Goal: Task Accomplishment & Management: Use online tool/utility

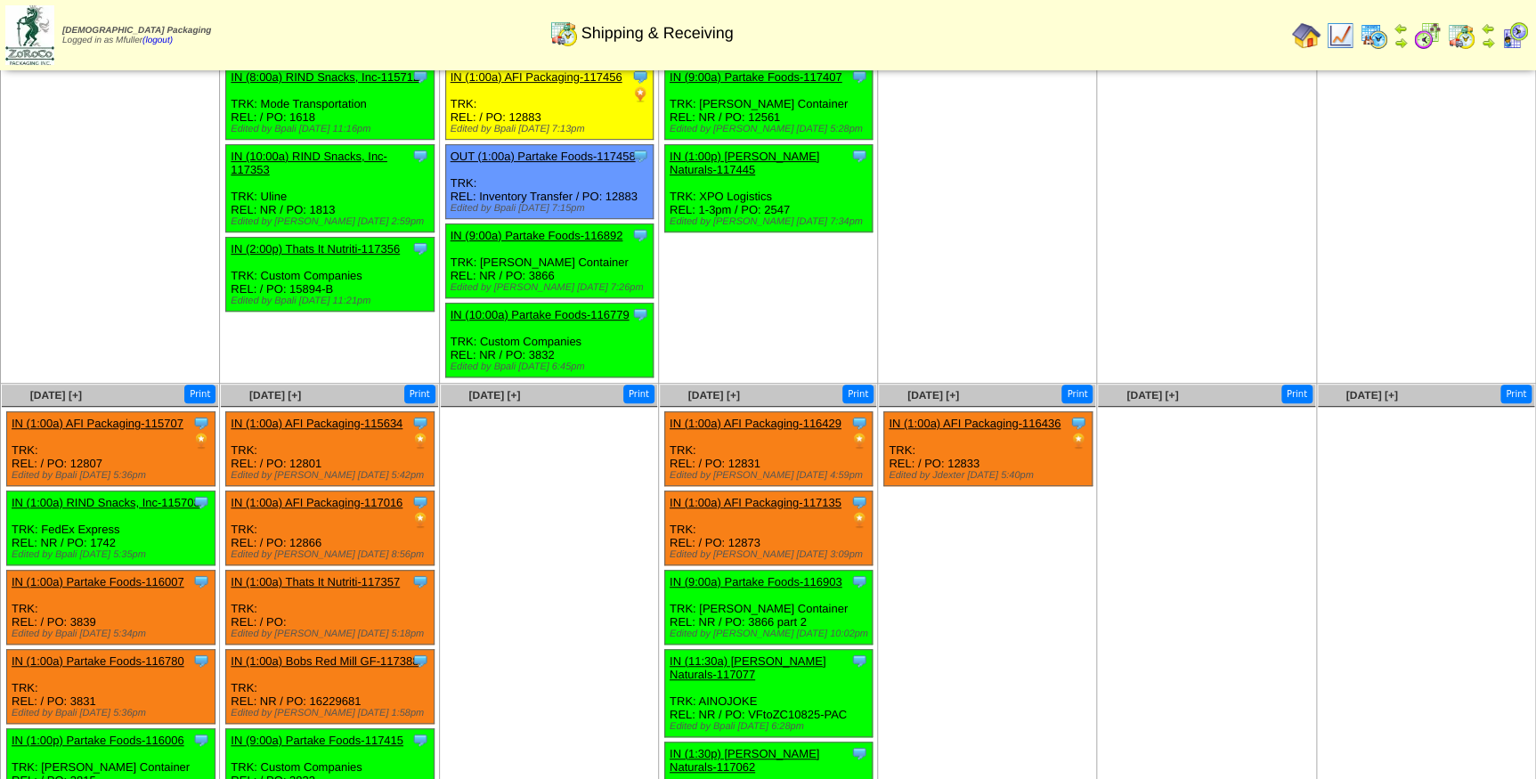
scroll to position [242, 0]
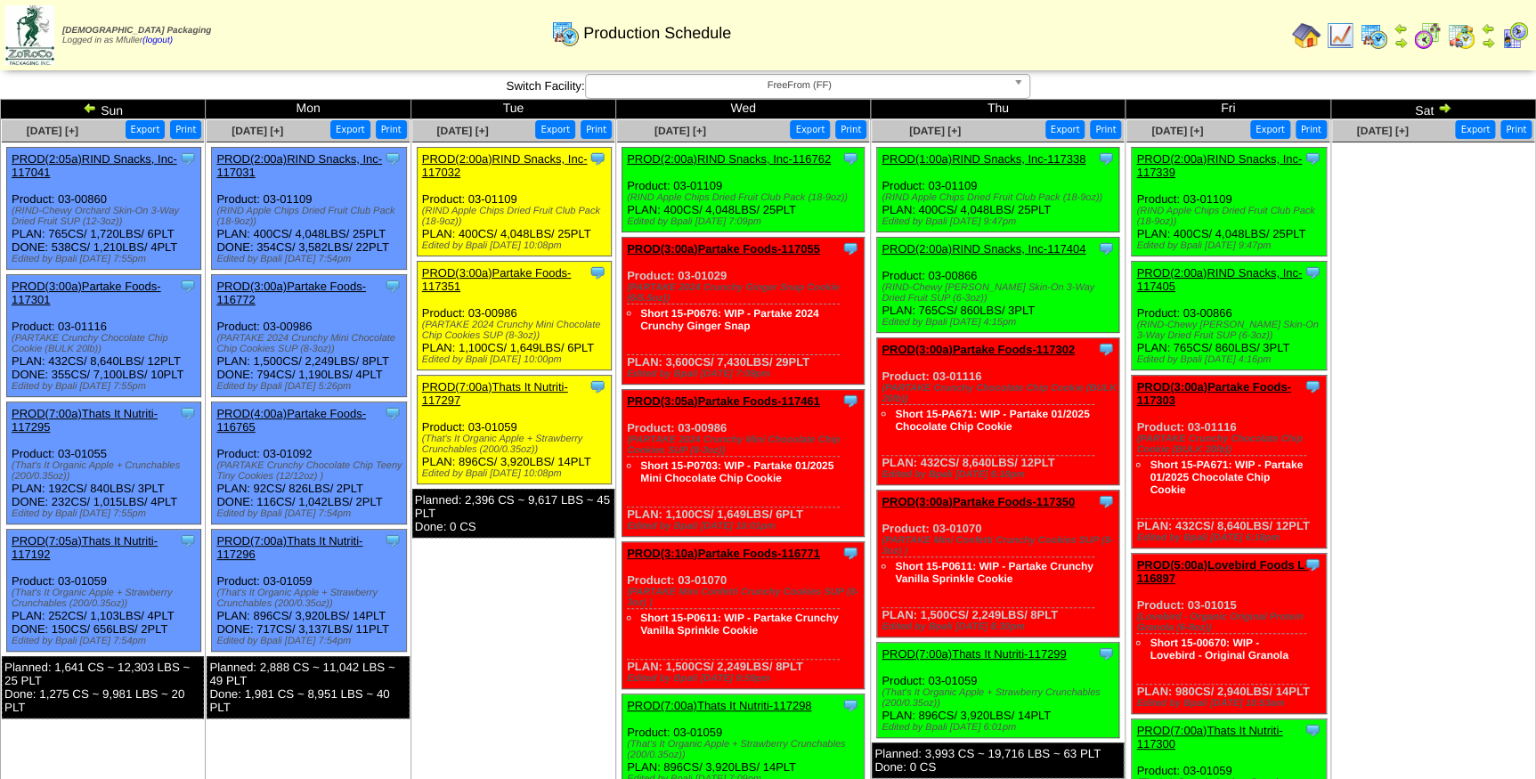
click at [808, 87] on span "FreeFrom (FF)" at bounding box center [799, 85] width 413 height 21
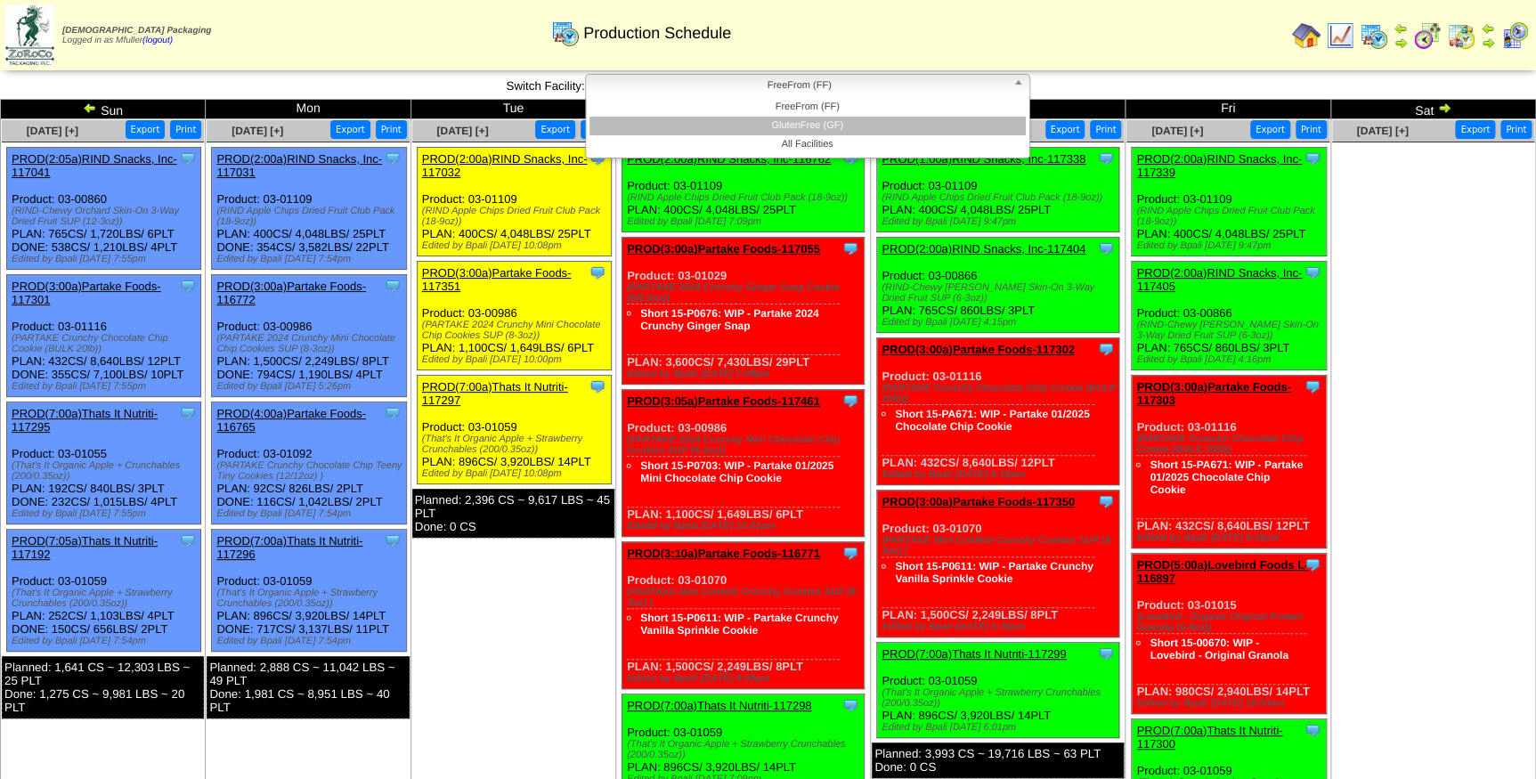
click at [811, 119] on li "GlutenFree (GF)" at bounding box center [808, 126] width 436 height 19
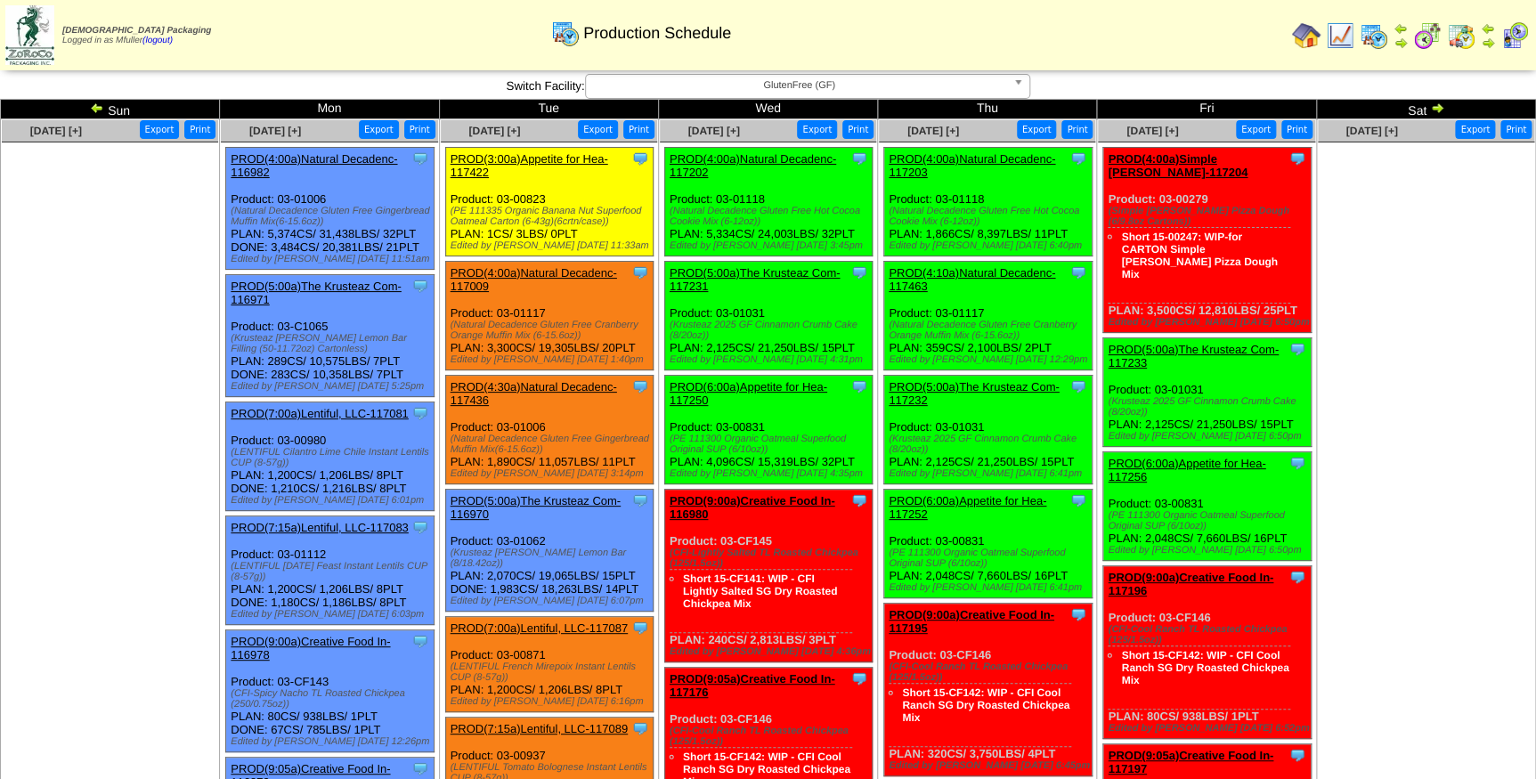
click at [879, 82] on span "GlutenFree (GF)" at bounding box center [799, 85] width 413 height 21
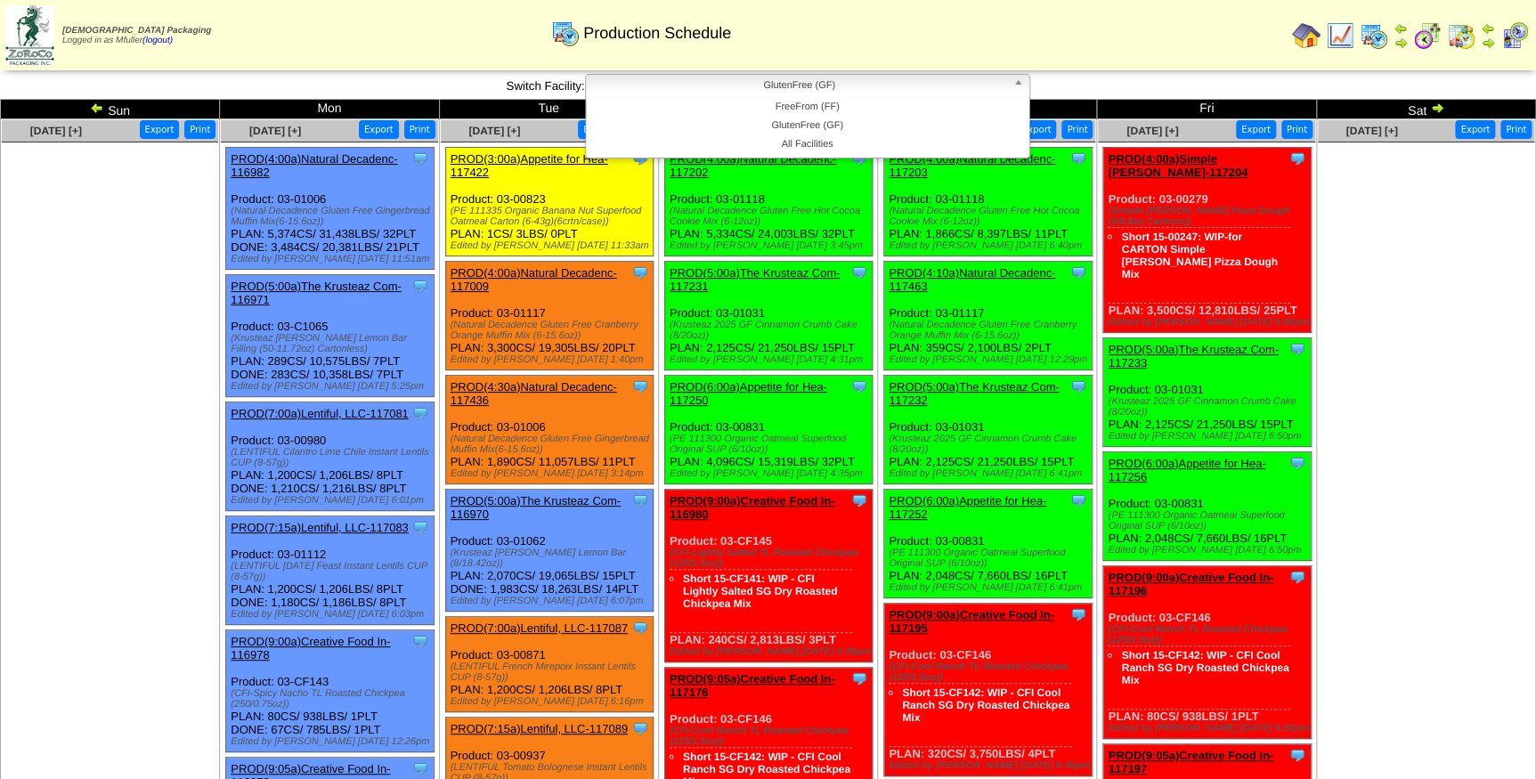
click at [897, 48] on div "Production Schedule" at bounding box center [641, 27] width 882 height 49
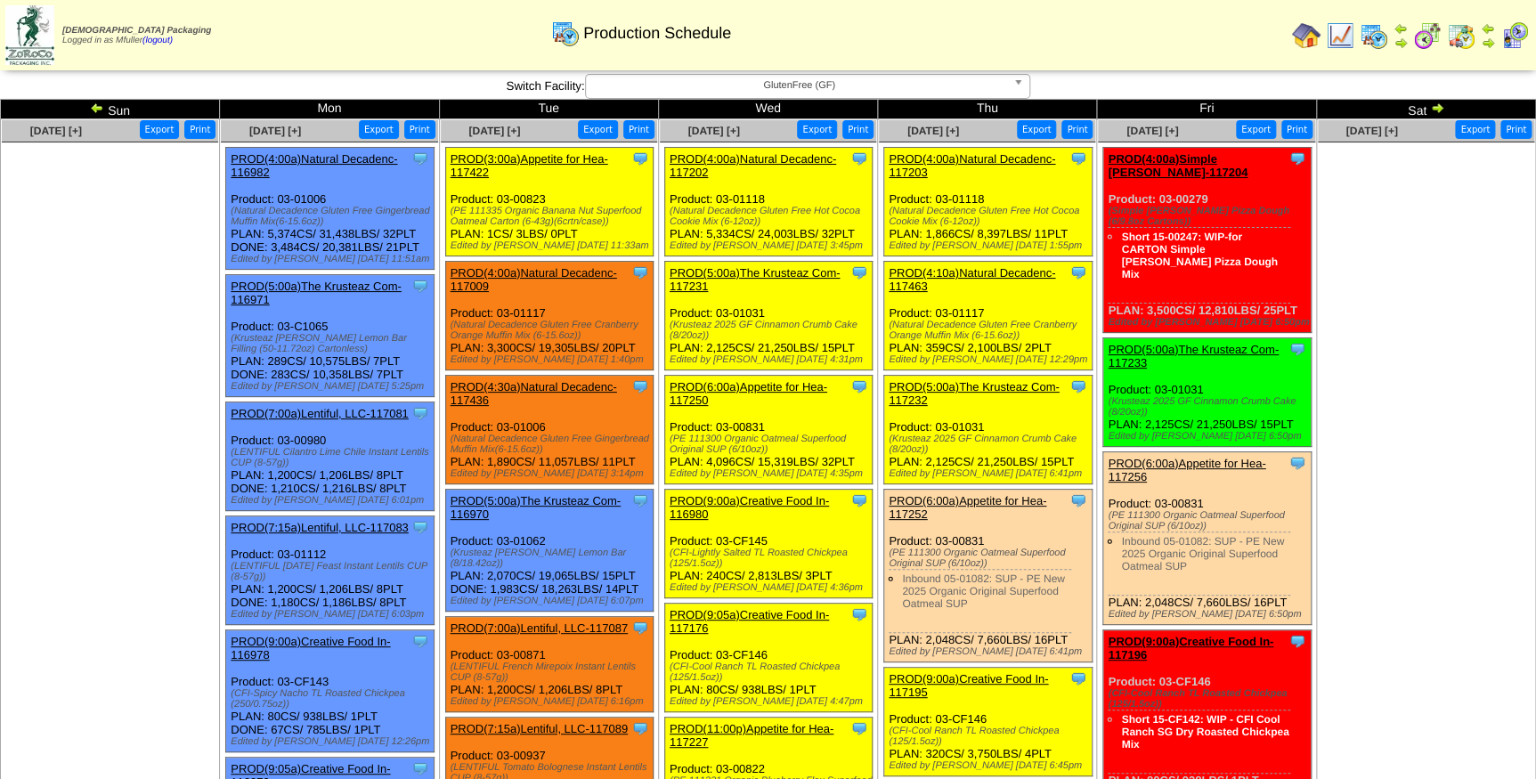
click at [1001, 159] on link "PROD(4:00a)Natural Decadenc-117203" at bounding box center [972, 165] width 167 height 27
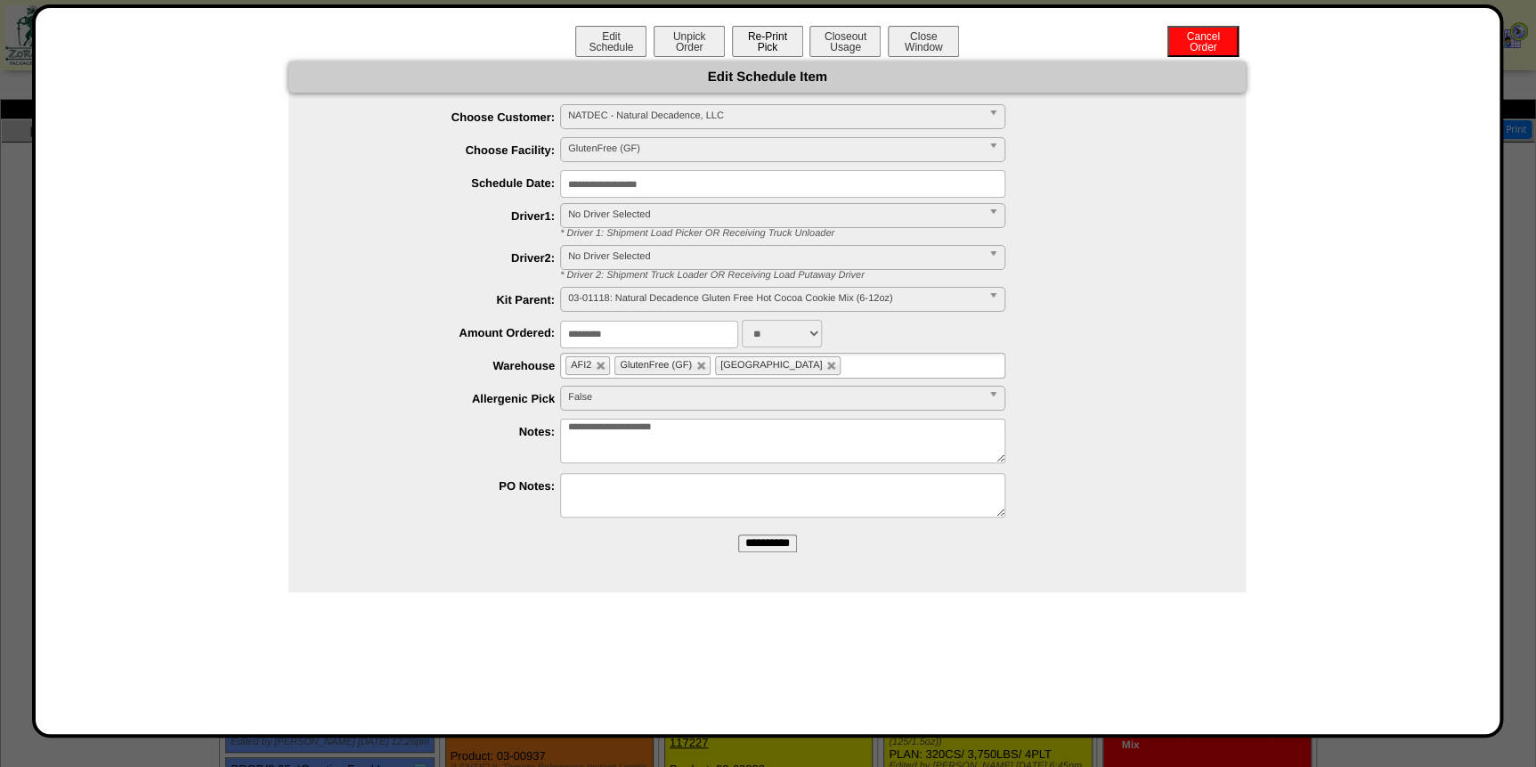
click at [766, 42] on button "Re-Print Pick" at bounding box center [767, 41] width 71 height 31
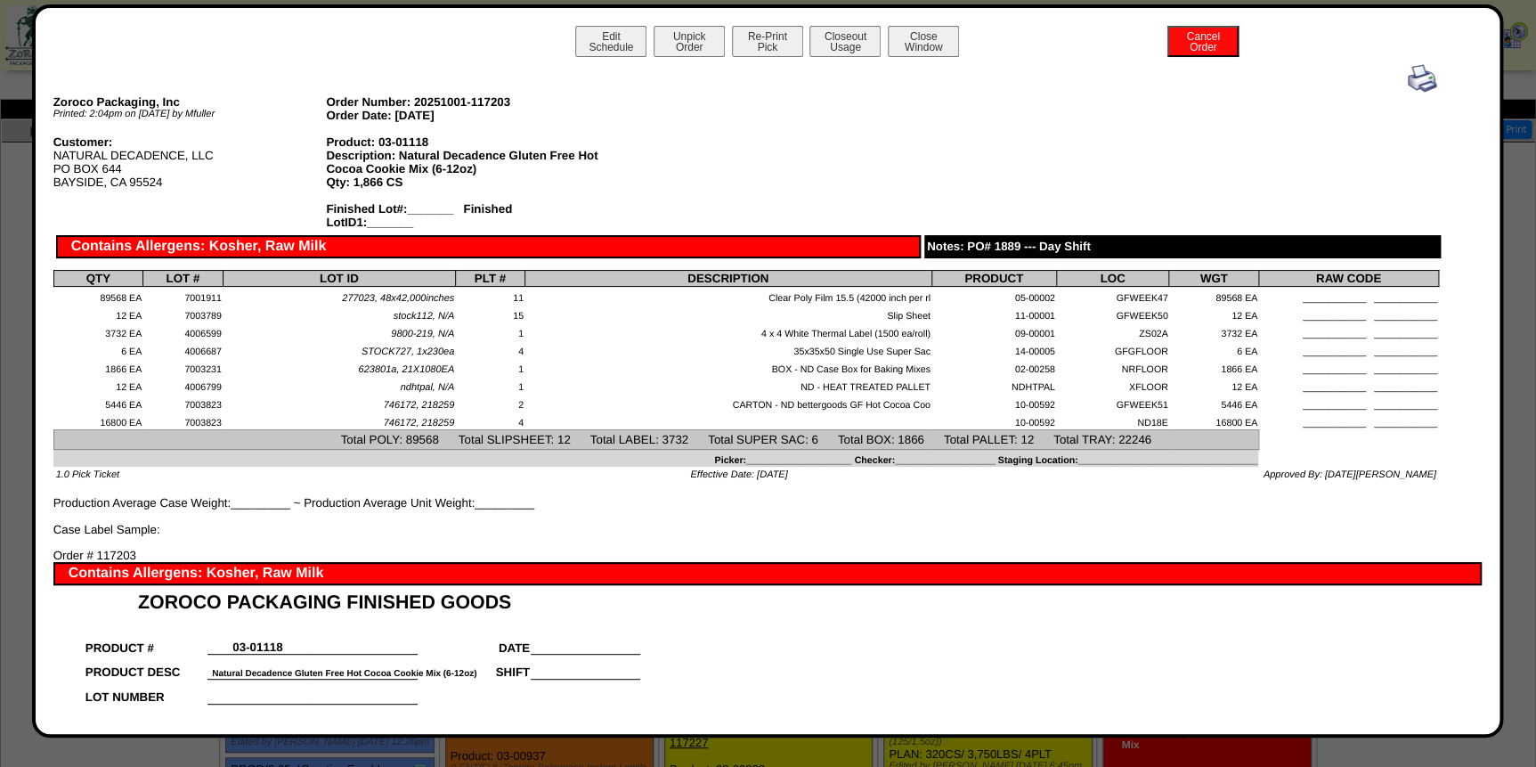
click at [1408, 77] on img at bounding box center [1422, 78] width 28 height 28
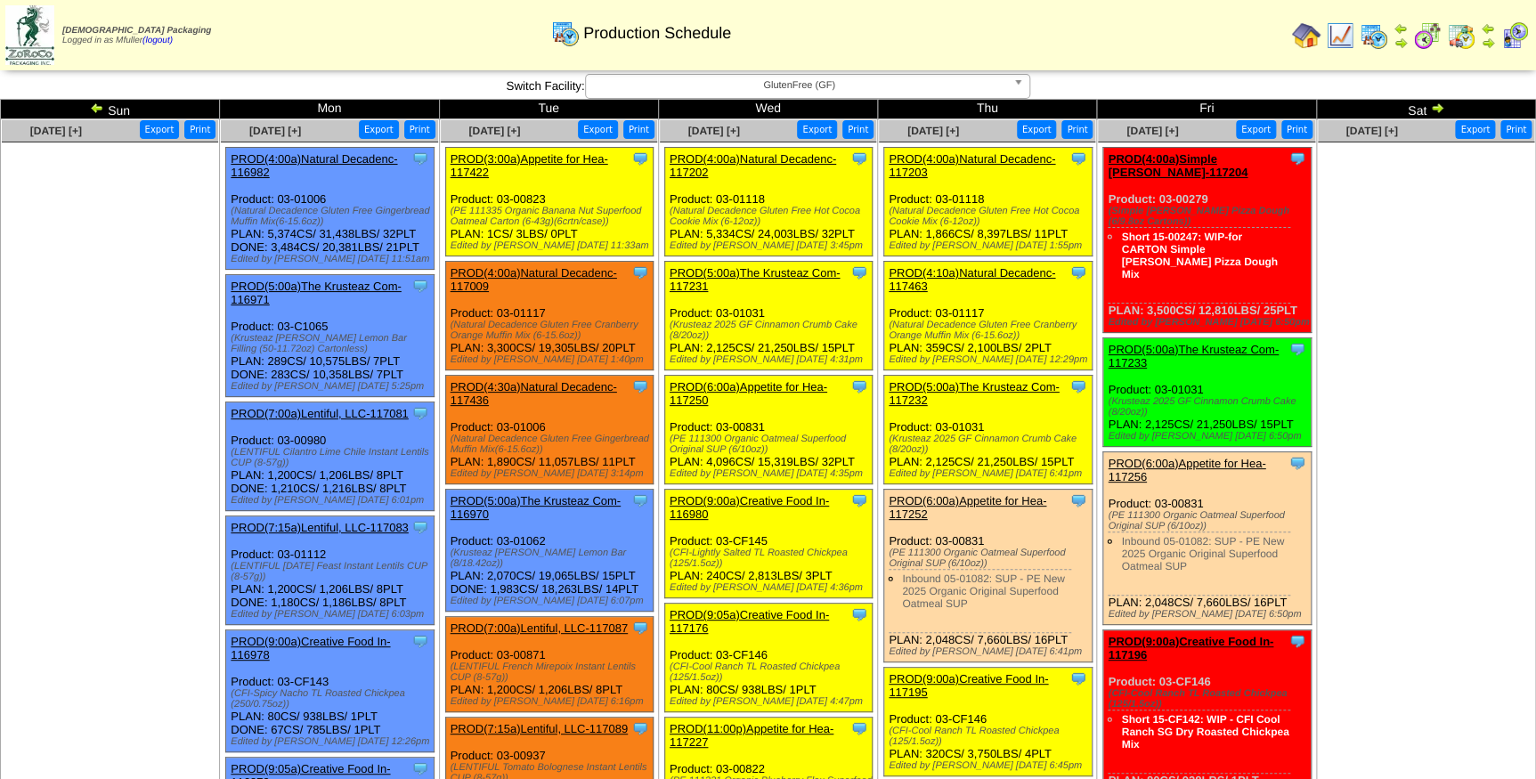
click at [971, 271] on link "PROD(4:10a)Natural Decadenc-117463" at bounding box center [972, 279] width 167 height 27
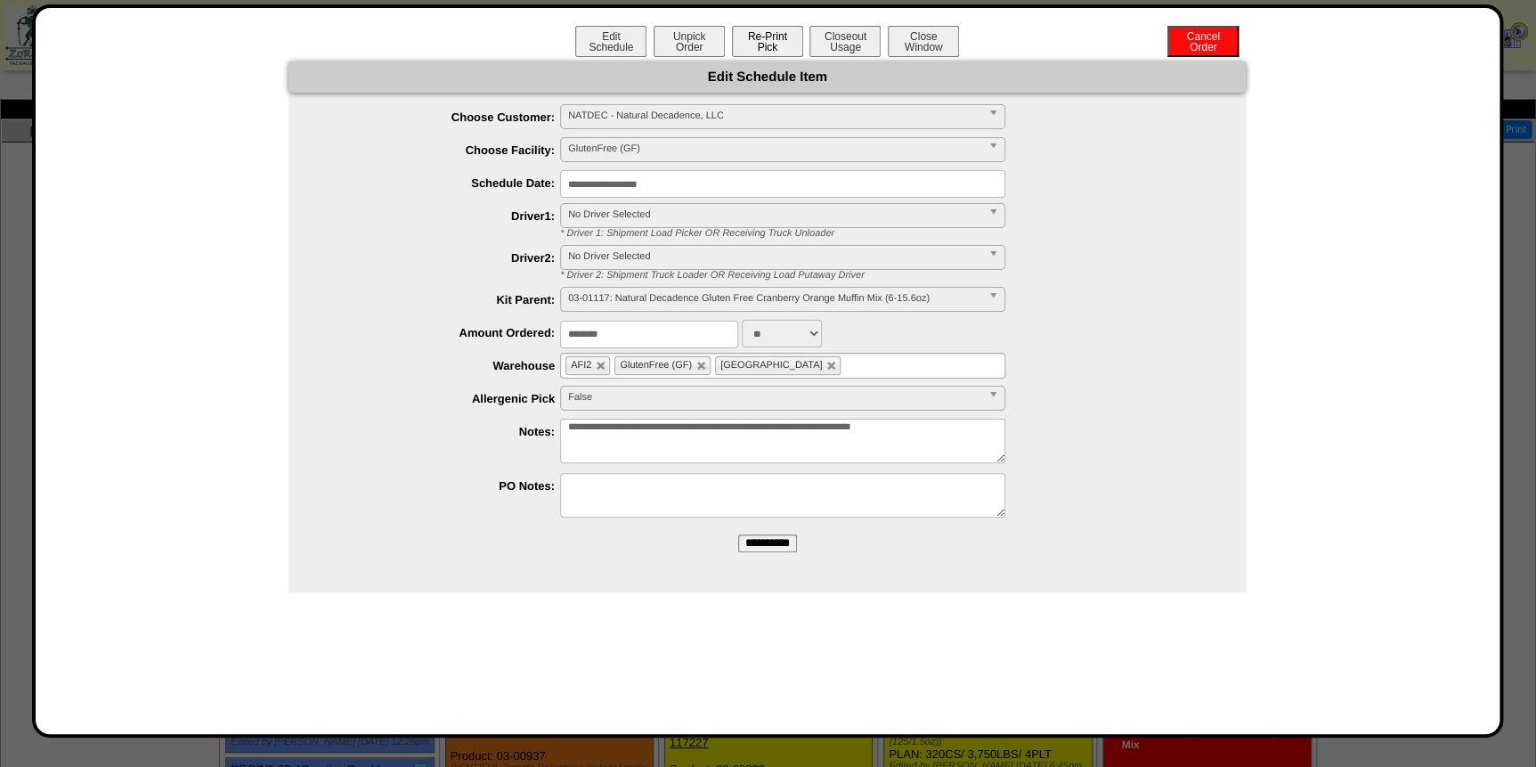
click at [759, 35] on button "Re-Print Pick" at bounding box center [767, 41] width 71 height 31
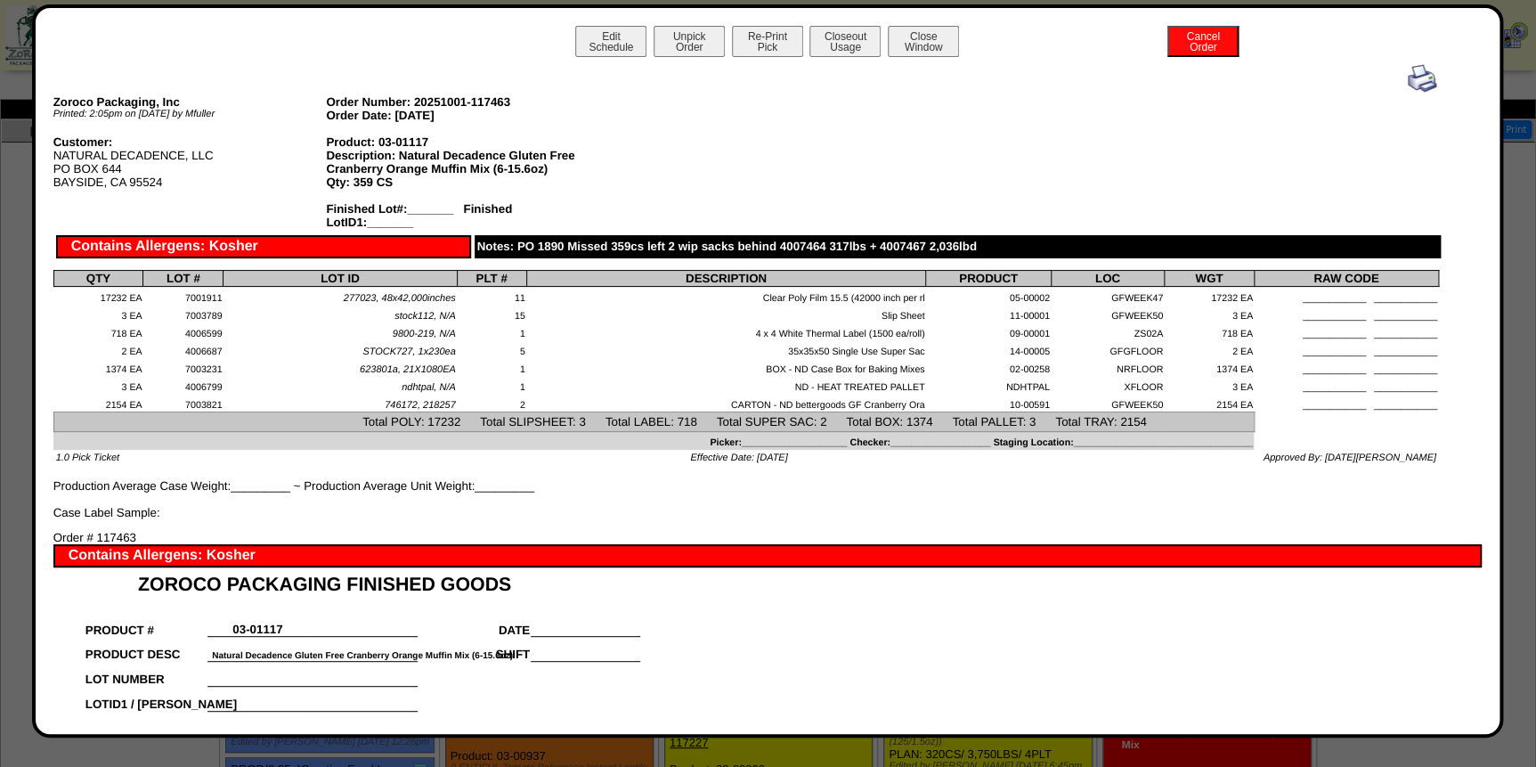
click at [1408, 80] on img at bounding box center [1422, 78] width 28 height 28
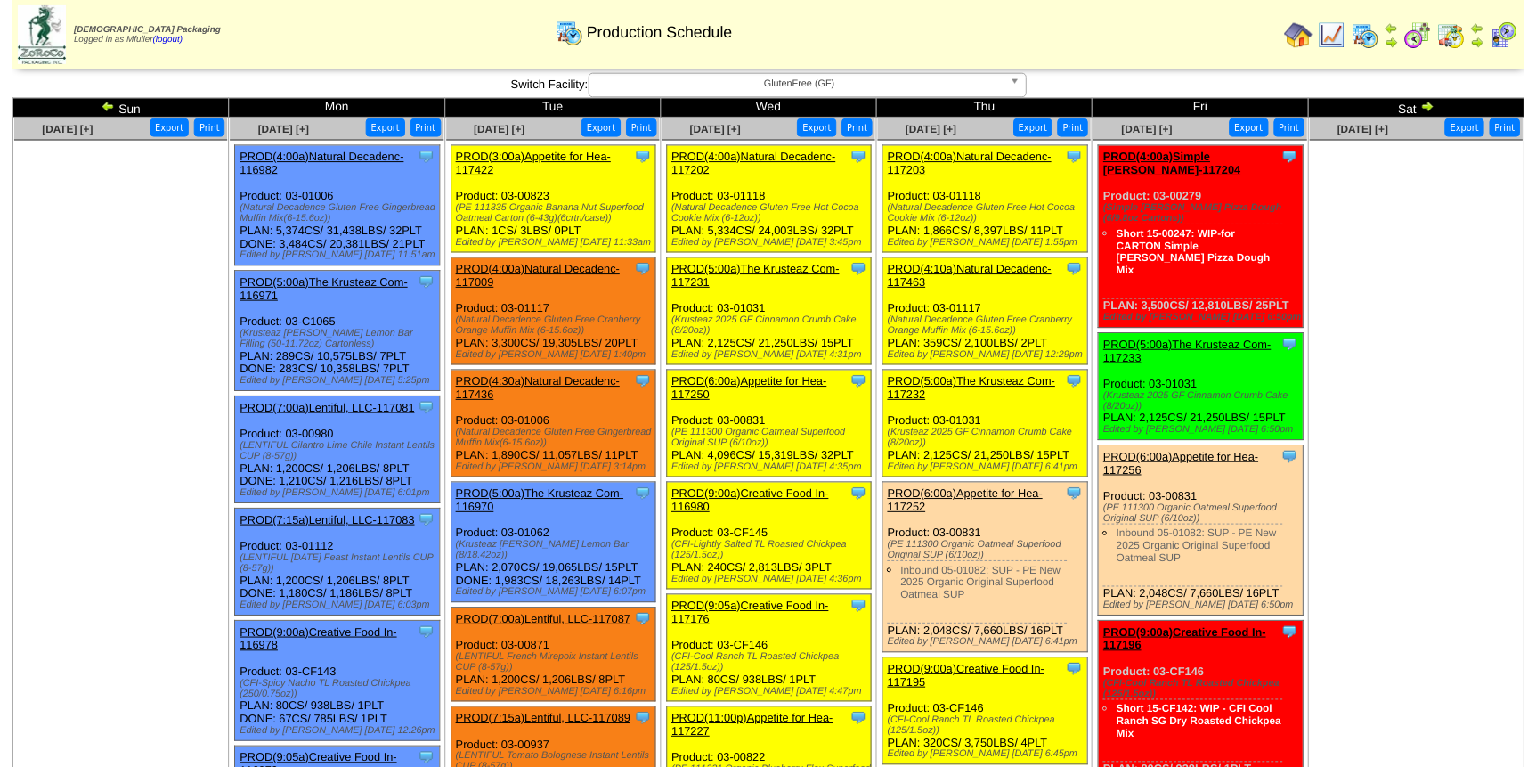
scroll to position [80, 0]
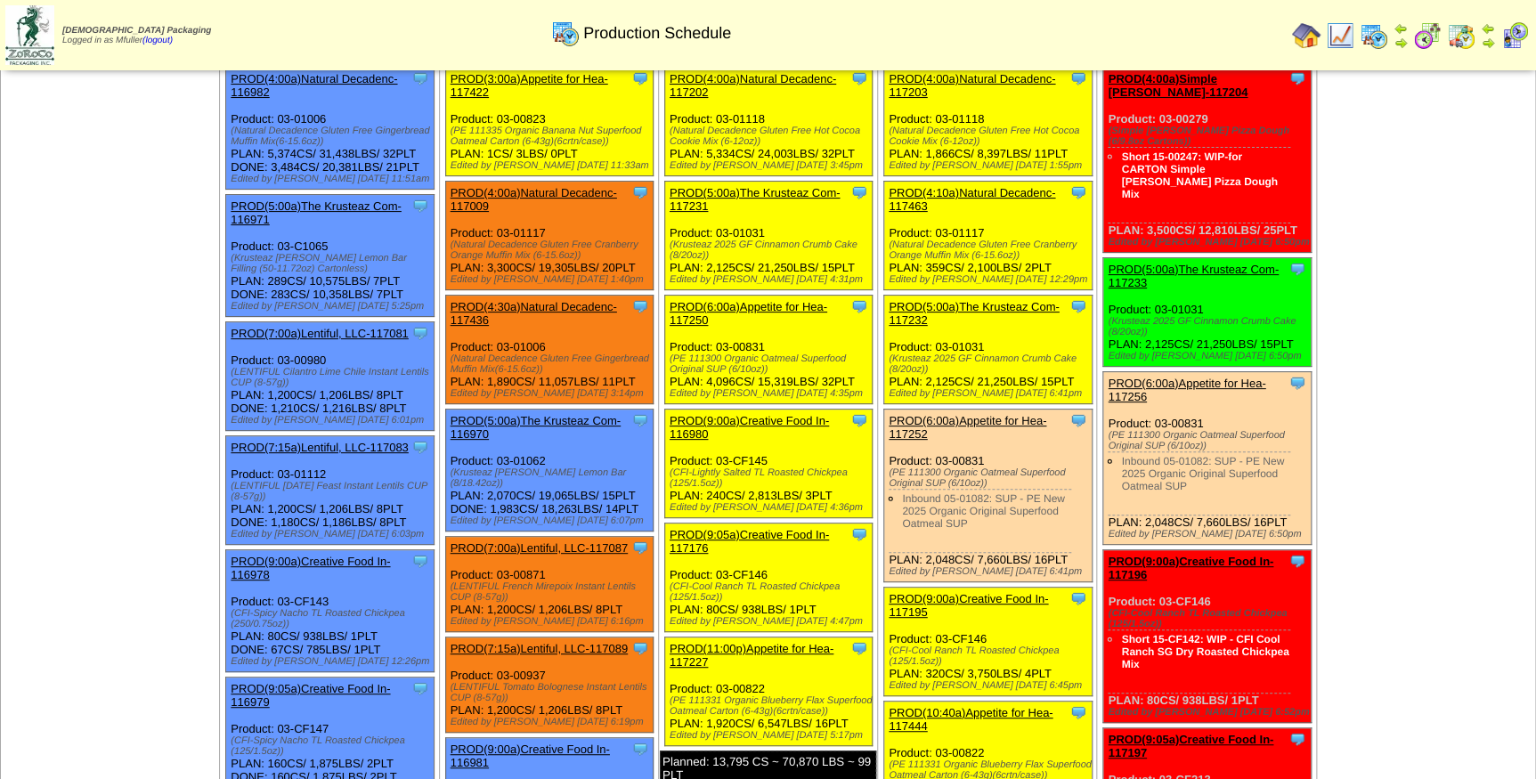
click at [981, 304] on link "PROD(5:00a)The Krusteaz Com-117232" at bounding box center [974, 313] width 170 height 27
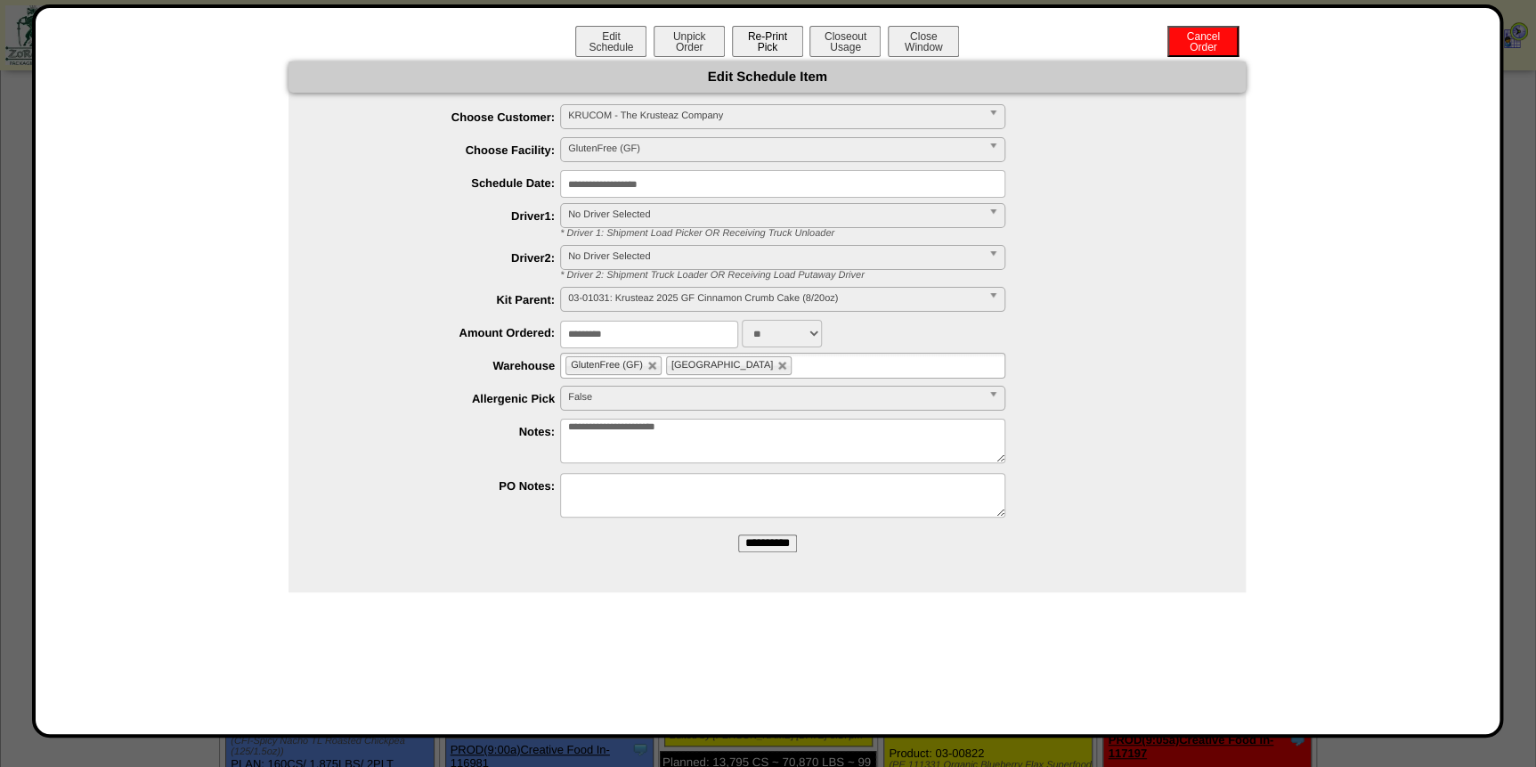
click at [752, 38] on button "Re-Print Pick" at bounding box center [767, 41] width 71 height 31
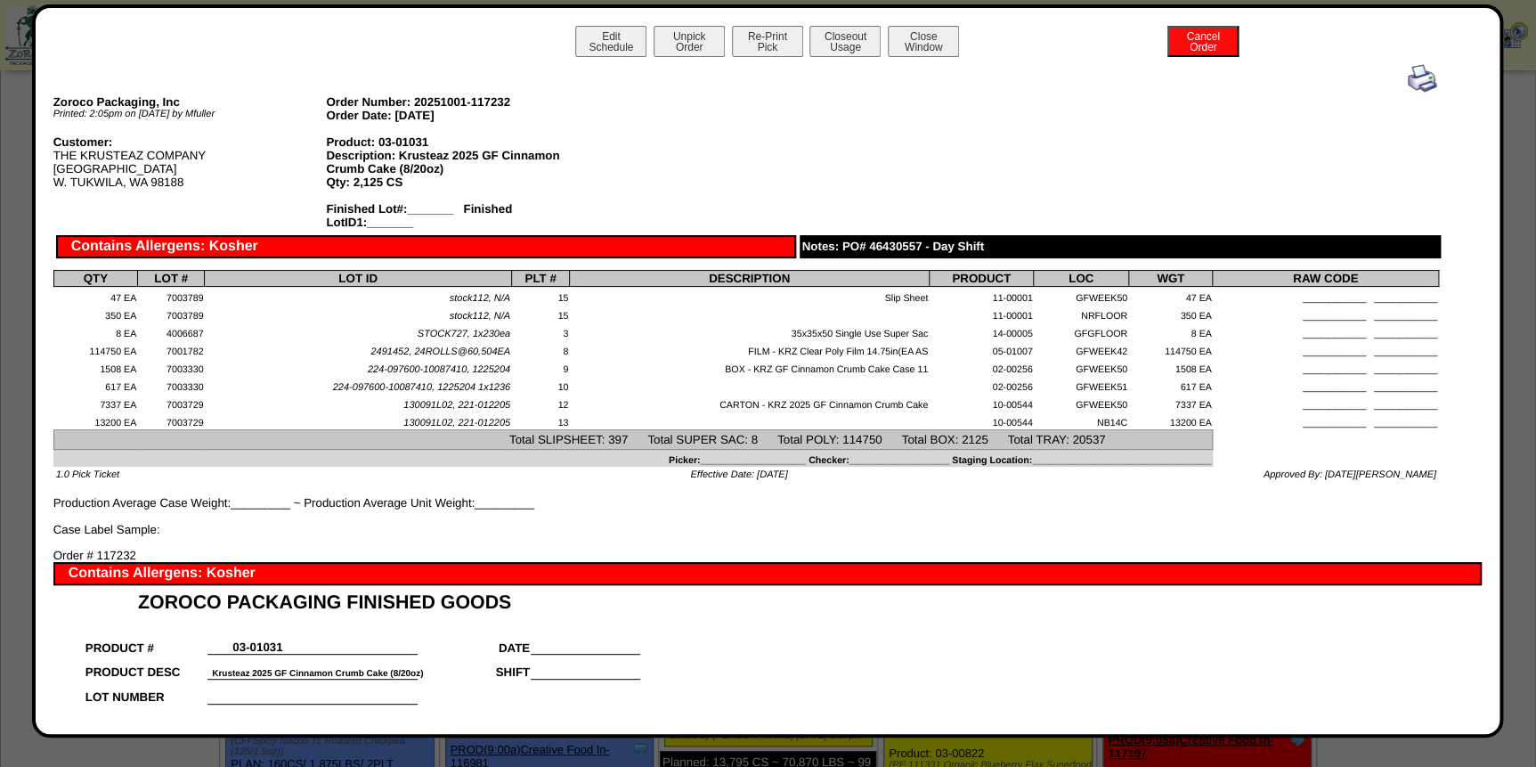
click at [1408, 84] on img at bounding box center [1422, 78] width 28 height 28
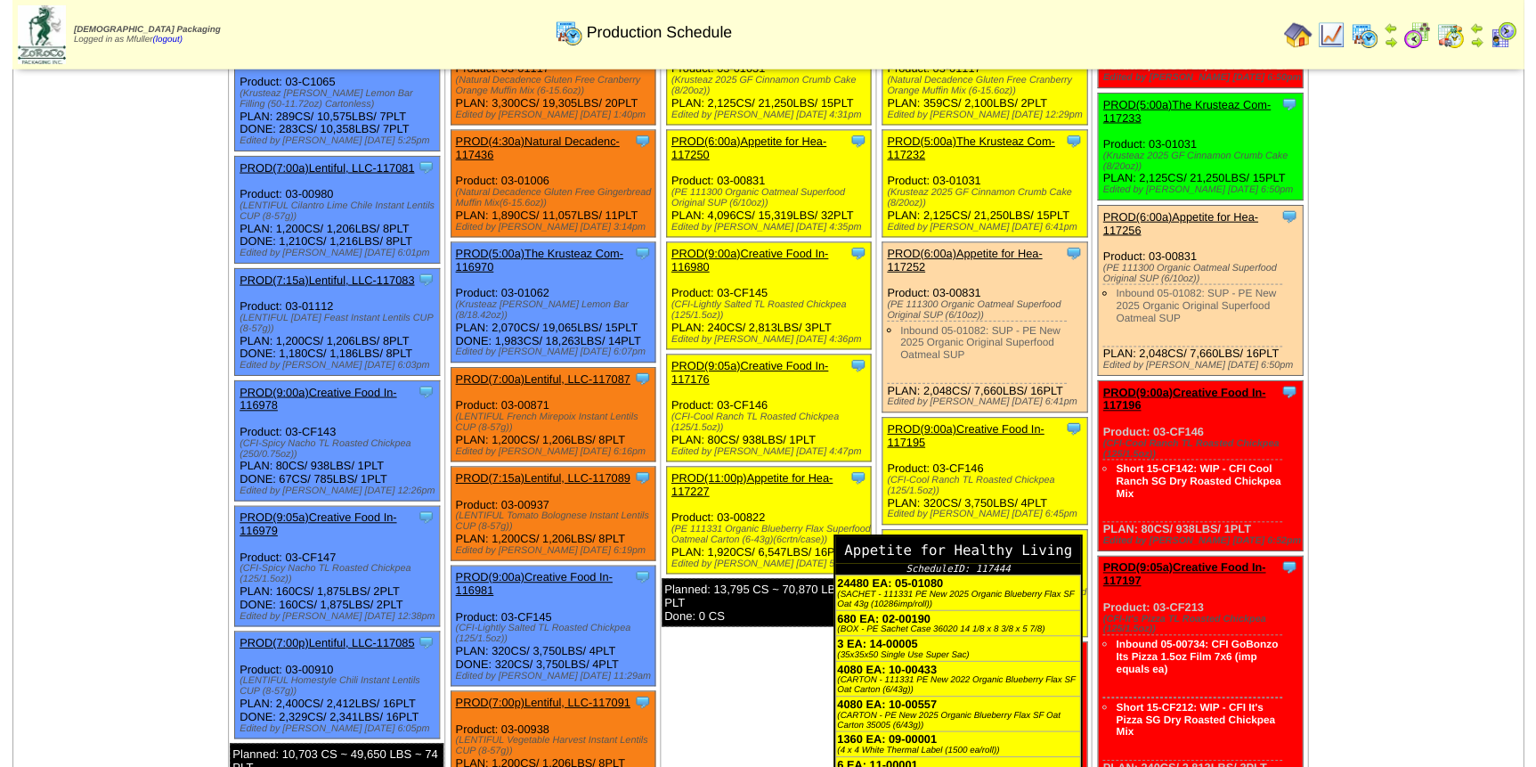
scroll to position [242, 0]
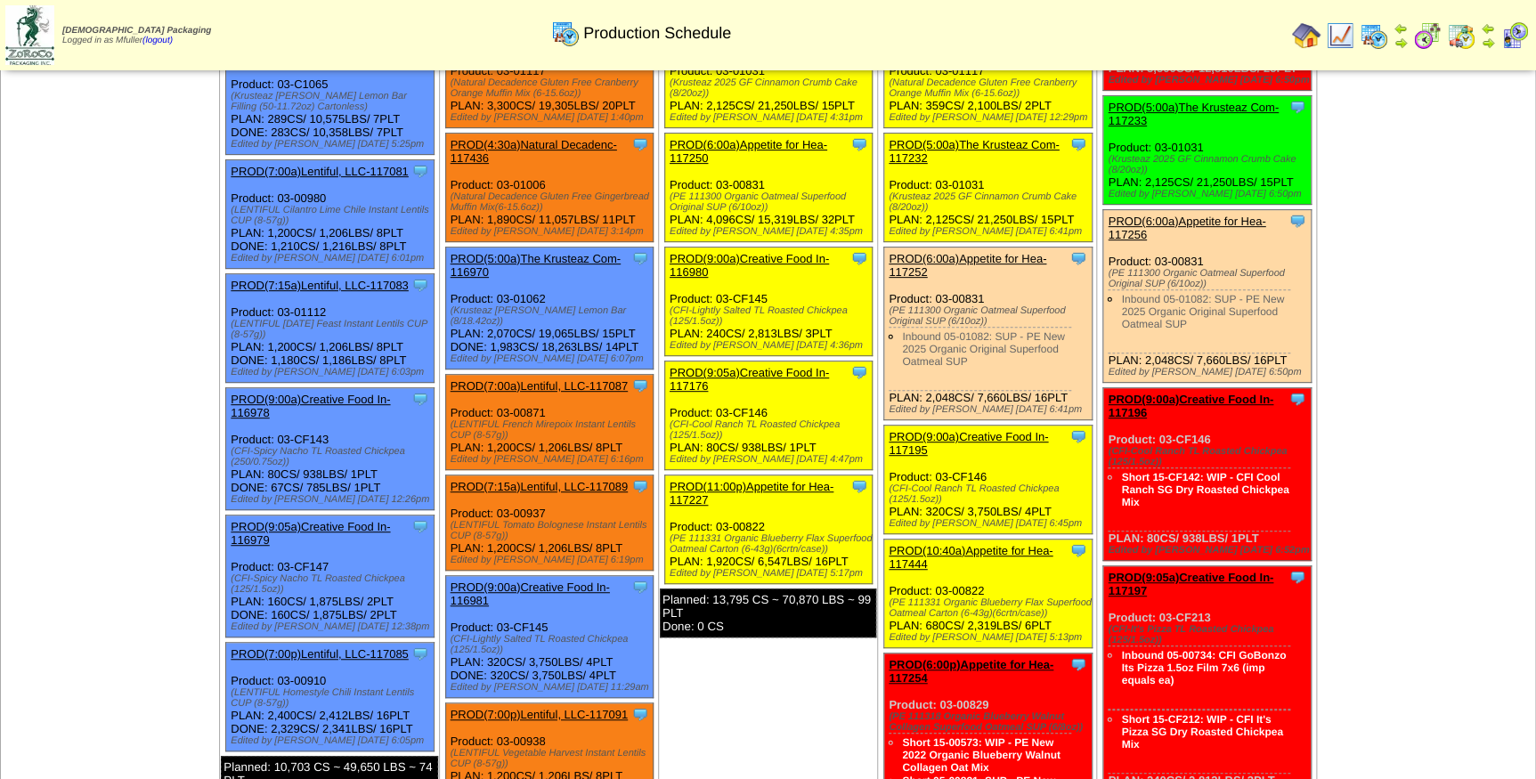
click at [967, 431] on link "PROD(9:00a)Creative Food In-117195" at bounding box center [968, 443] width 159 height 27
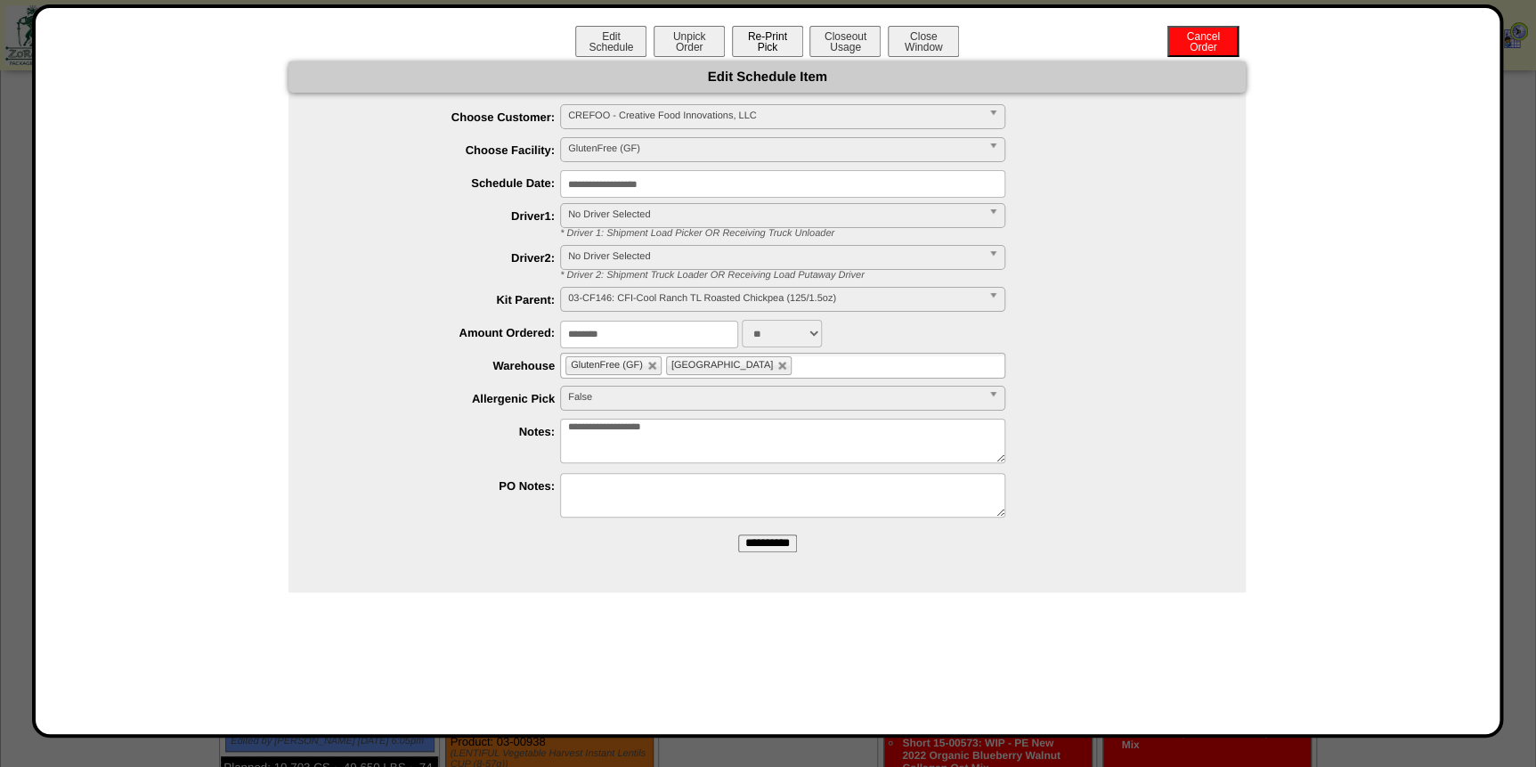
click at [760, 42] on button "Re-Print Pick" at bounding box center [767, 41] width 71 height 31
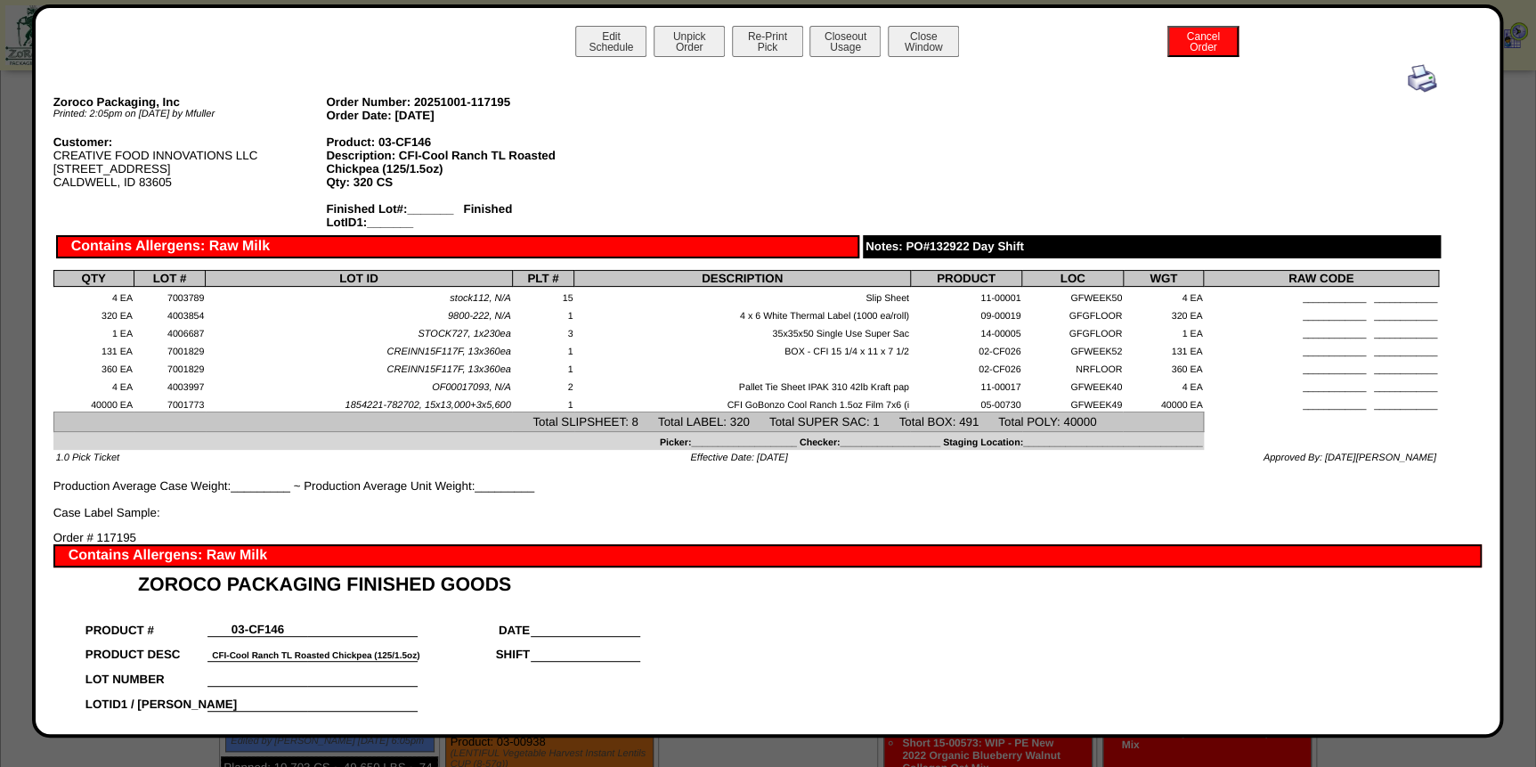
click at [1417, 80] on img at bounding box center [1422, 78] width 28 height 28
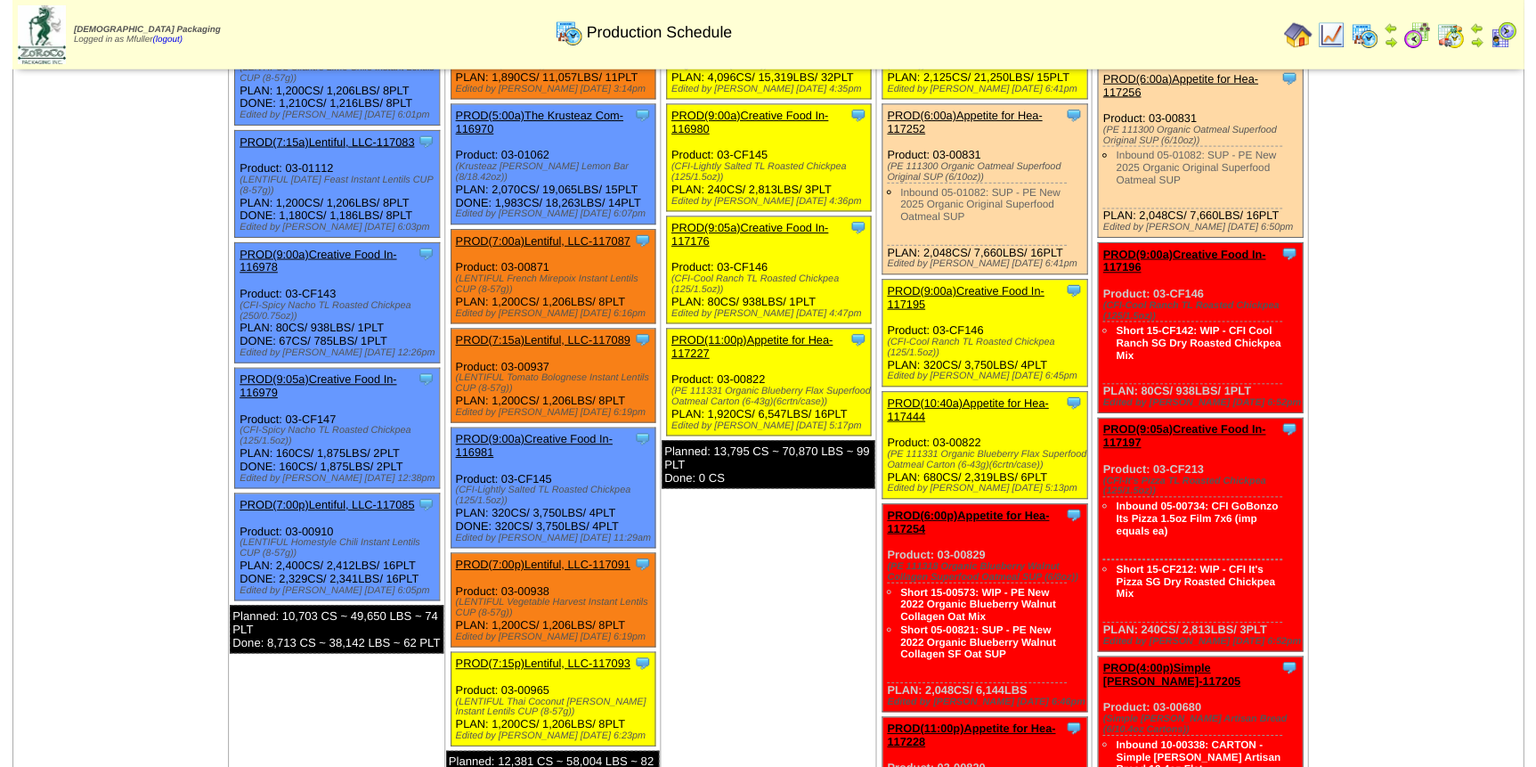
scroll to position [404, 0]
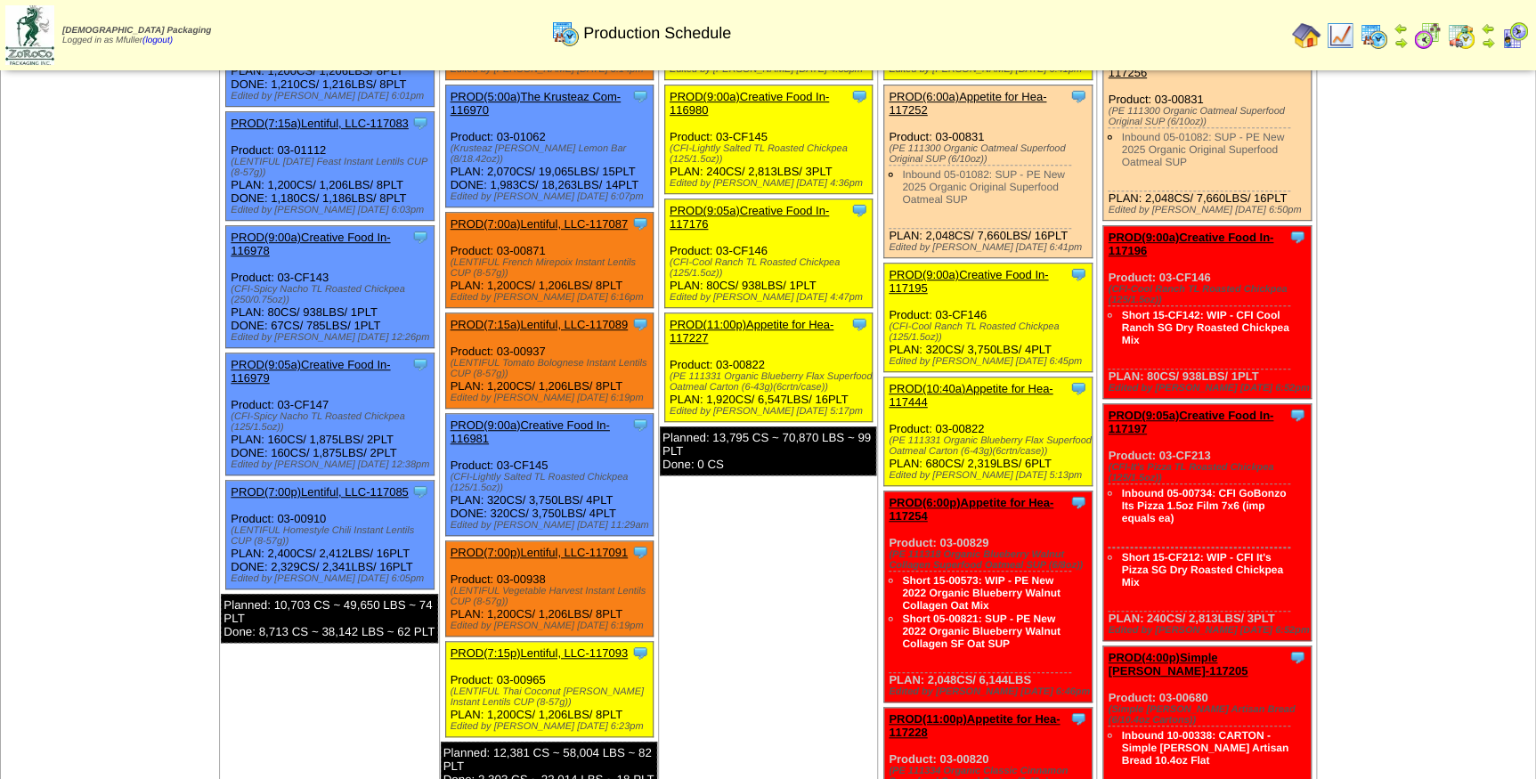
click at [989, 383] on link "PROD(10:40a)Appetite for Hea-117444" at bounding box center [971, 395] width 164 height 27
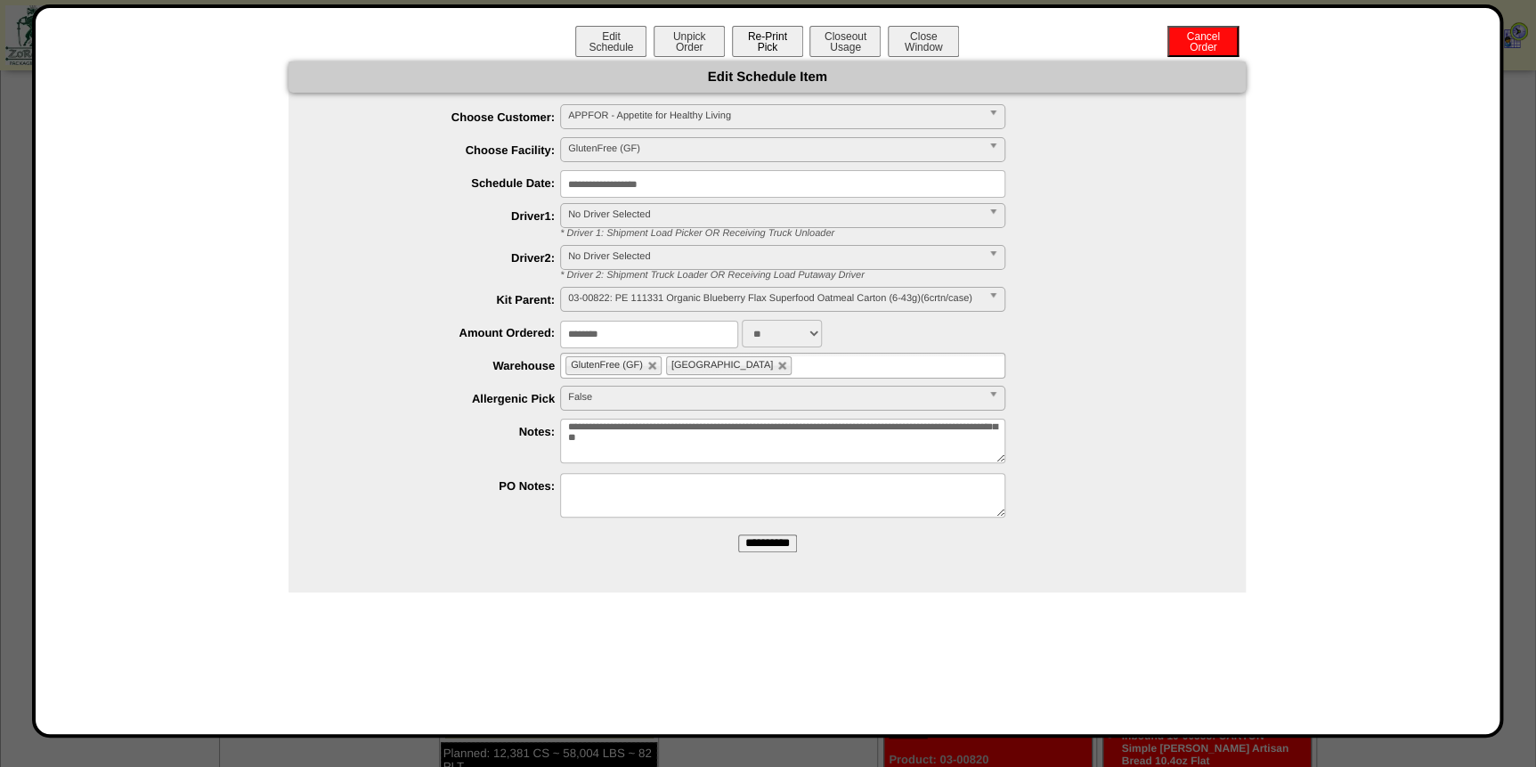
click at [765, 39] on button "Re-Print Pick" at bounding box center [767, 41] width 71 height 31
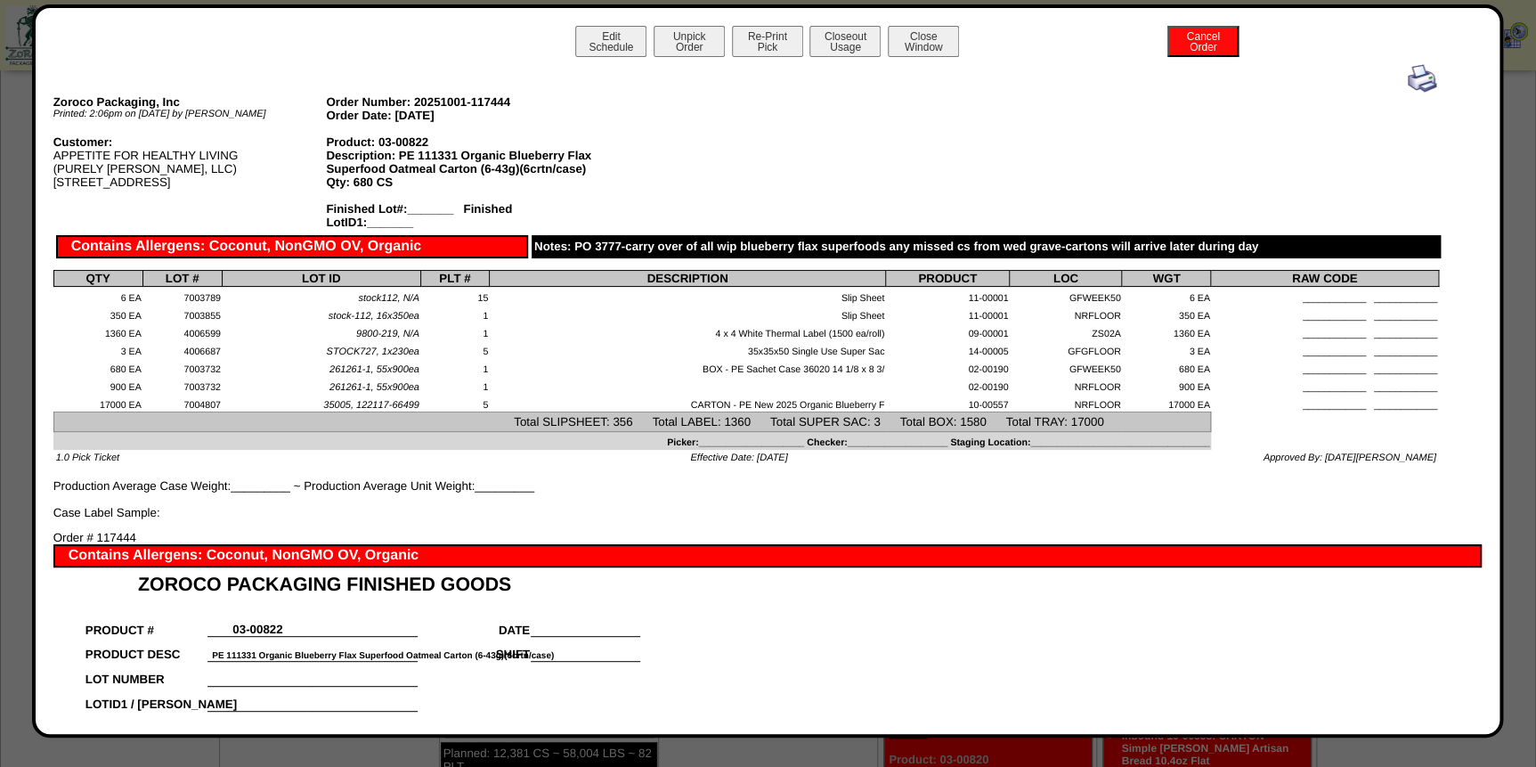
click at [1415, 73] on img at bounding box center [1422, 78] width 28 height 28
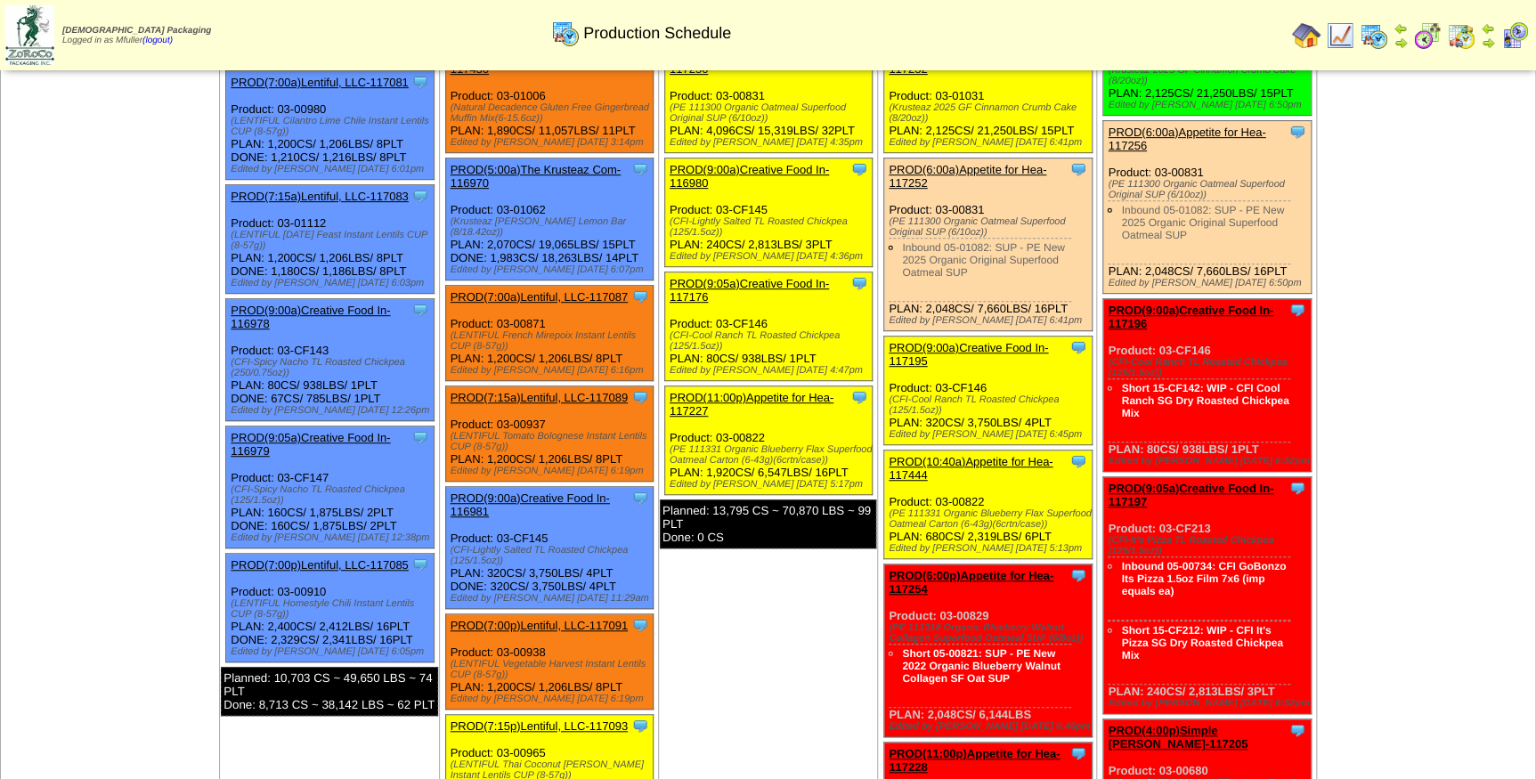
scroll to position [161, 0]
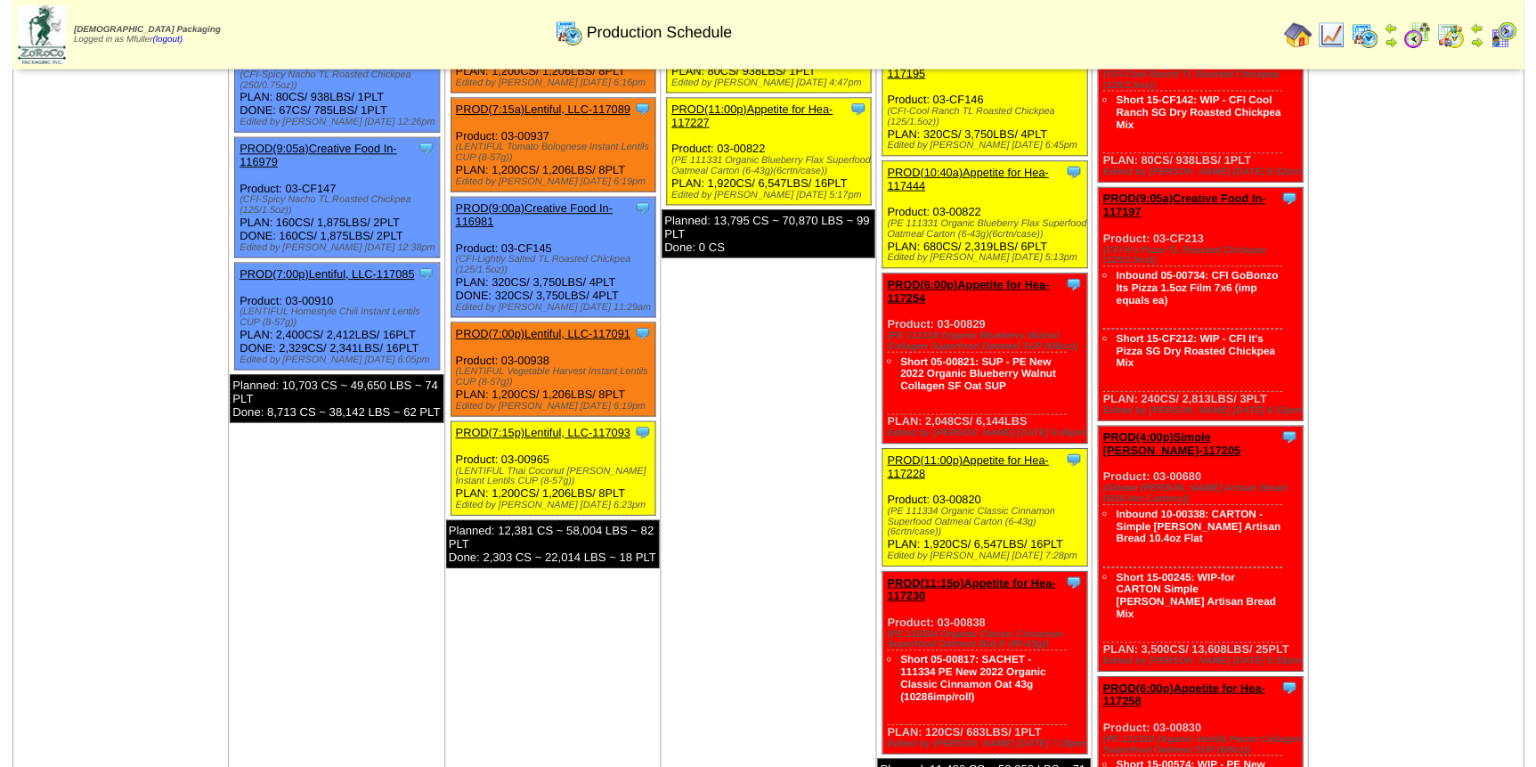
scroll to position [647, 0]
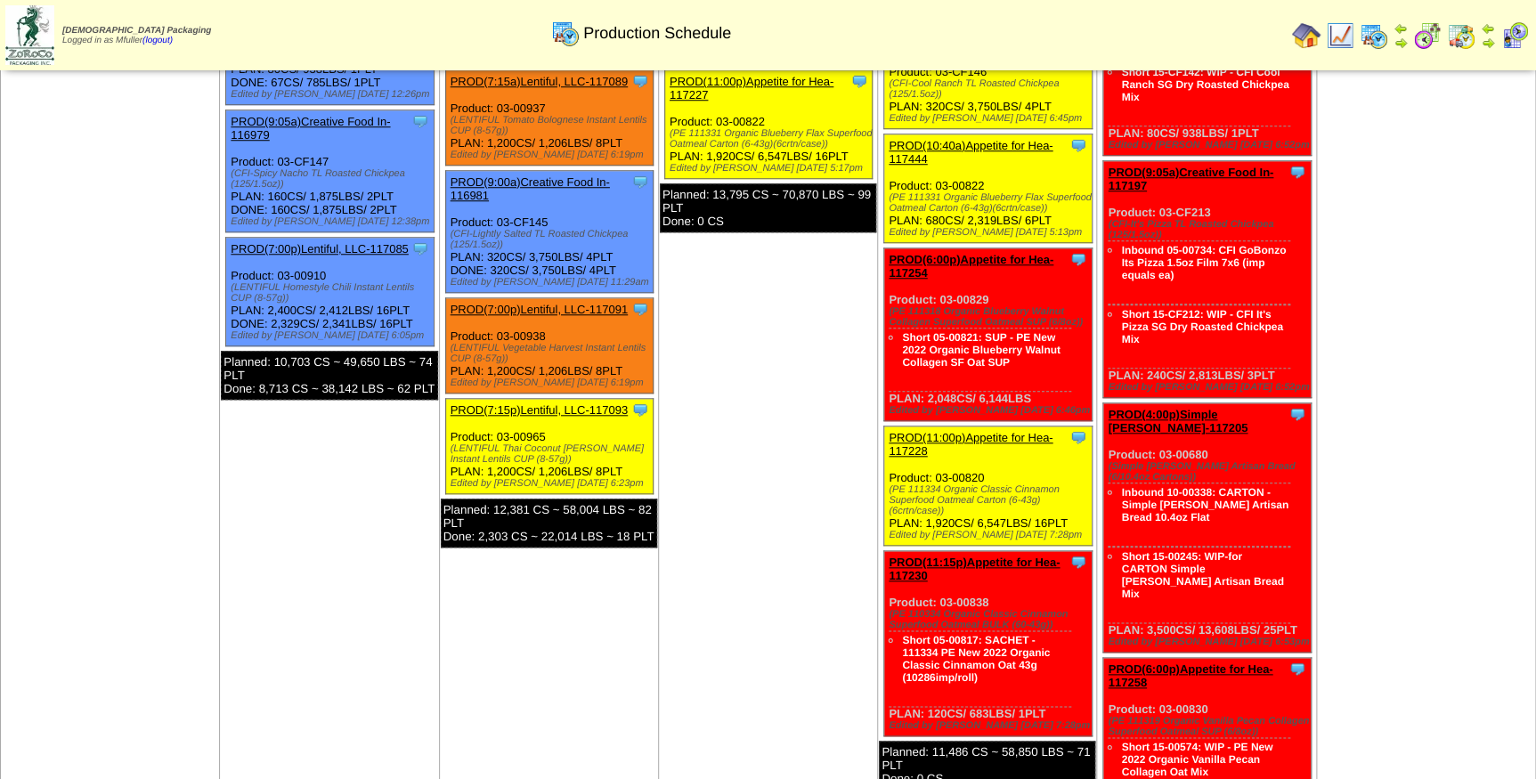
click at [950, 432] on link "PROD(11:00p)Appetite for Hea-117228" at bounding box center [971, 444] width 164 height 27
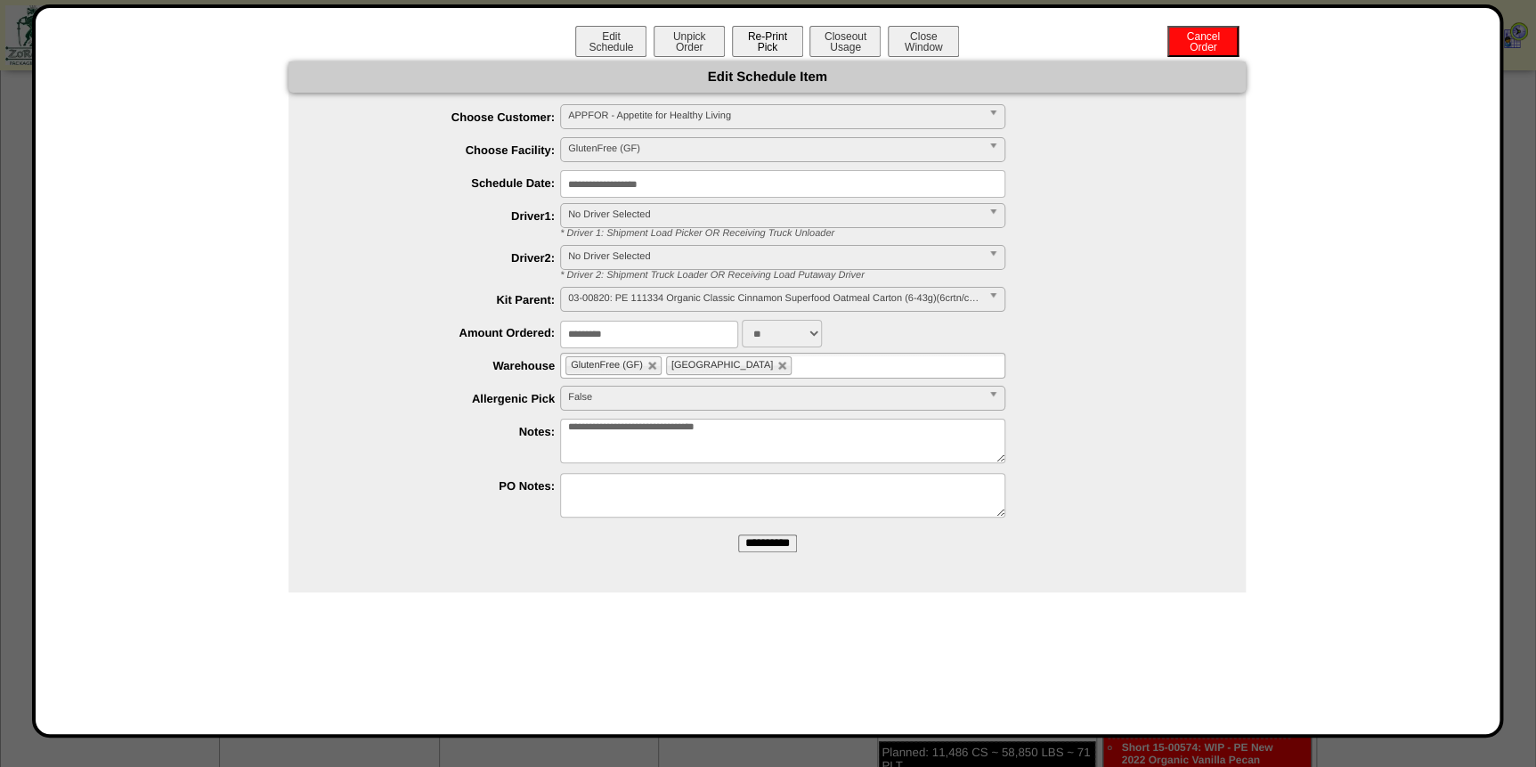
click at [769, 51] on button "Re-Print Pick" at bounding box center [767, 41] width 71 height 31
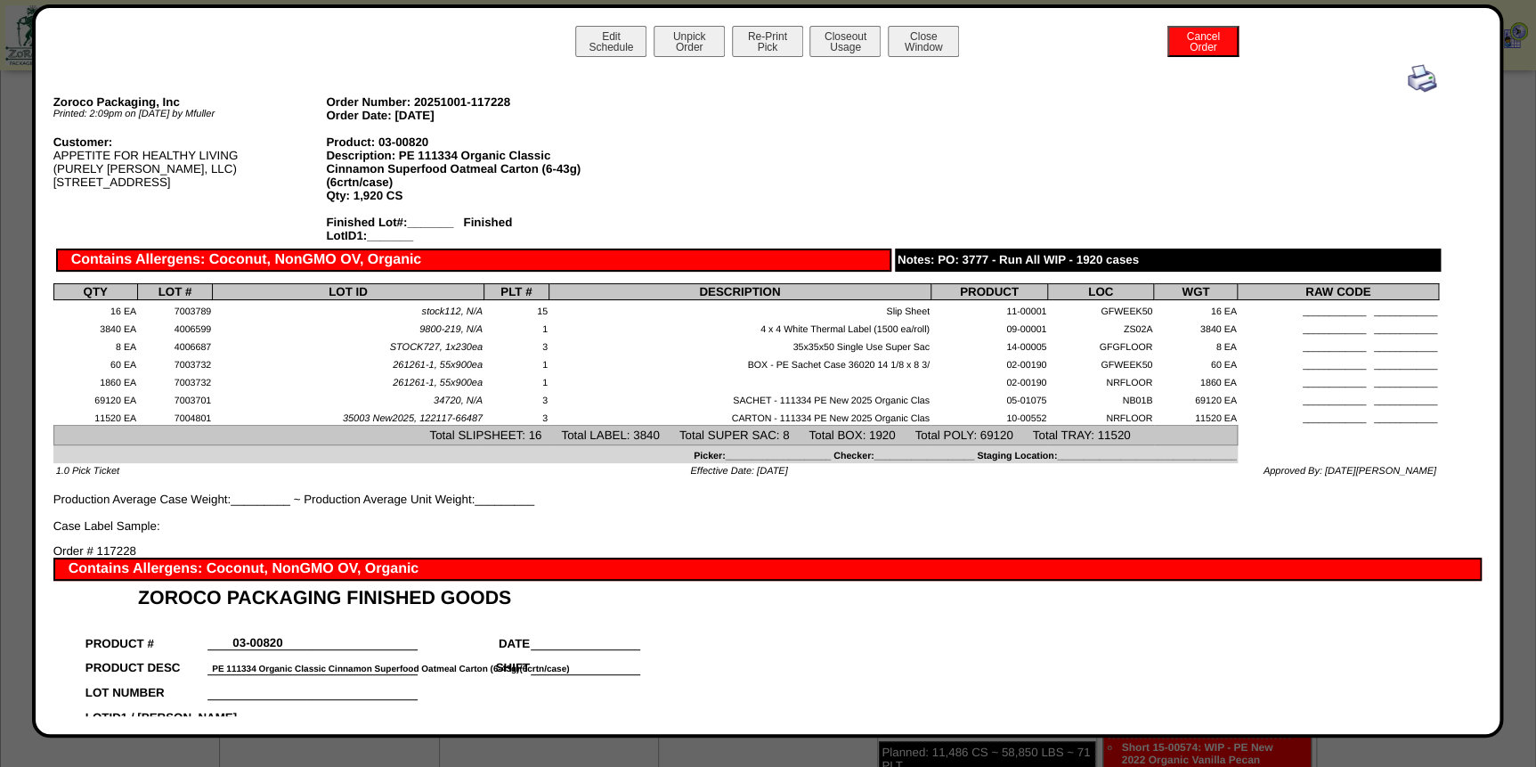
click at [1408, 77] on img at bounding box center [1422, 78] width 28 height 28
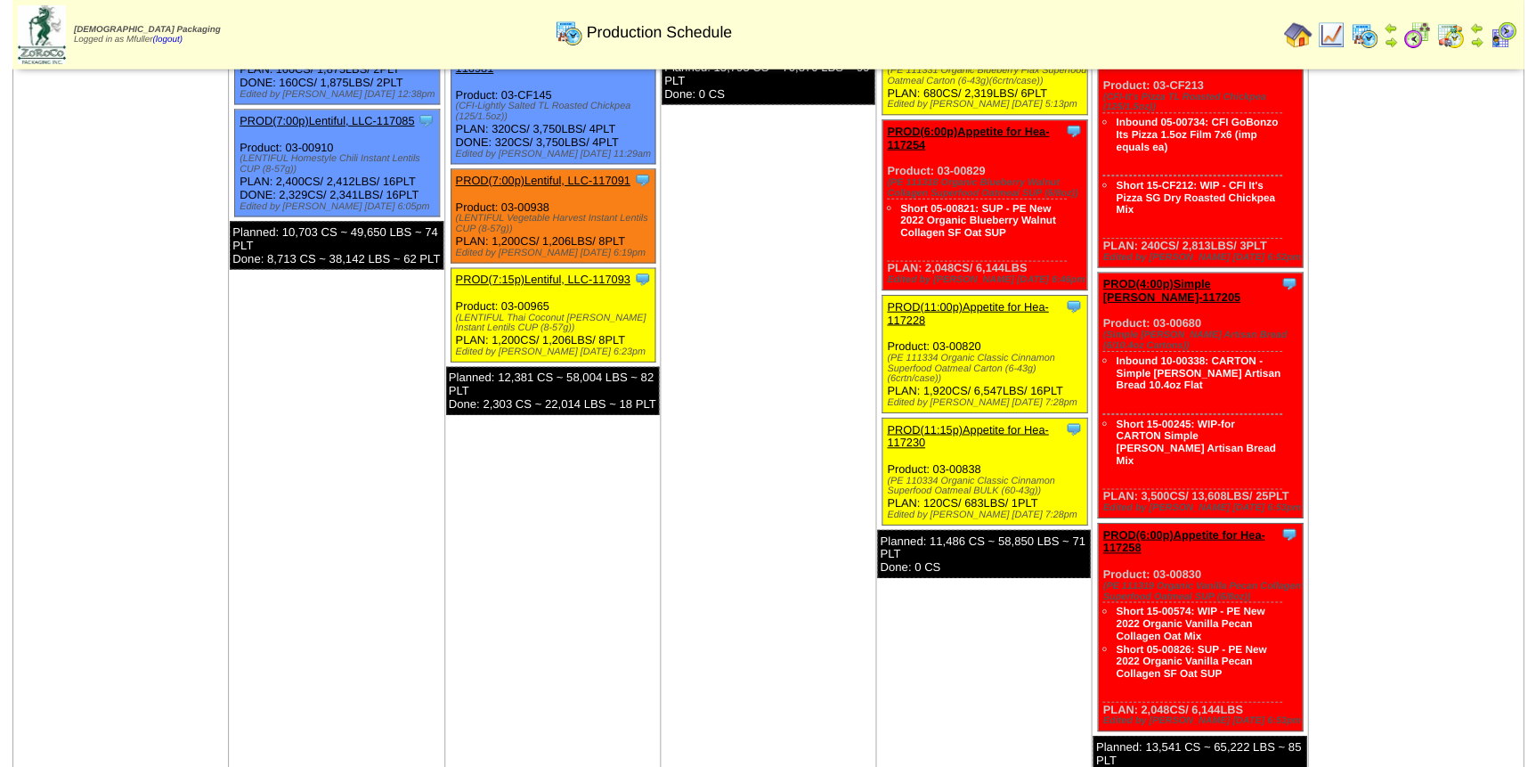
scroll to position [809, 0]
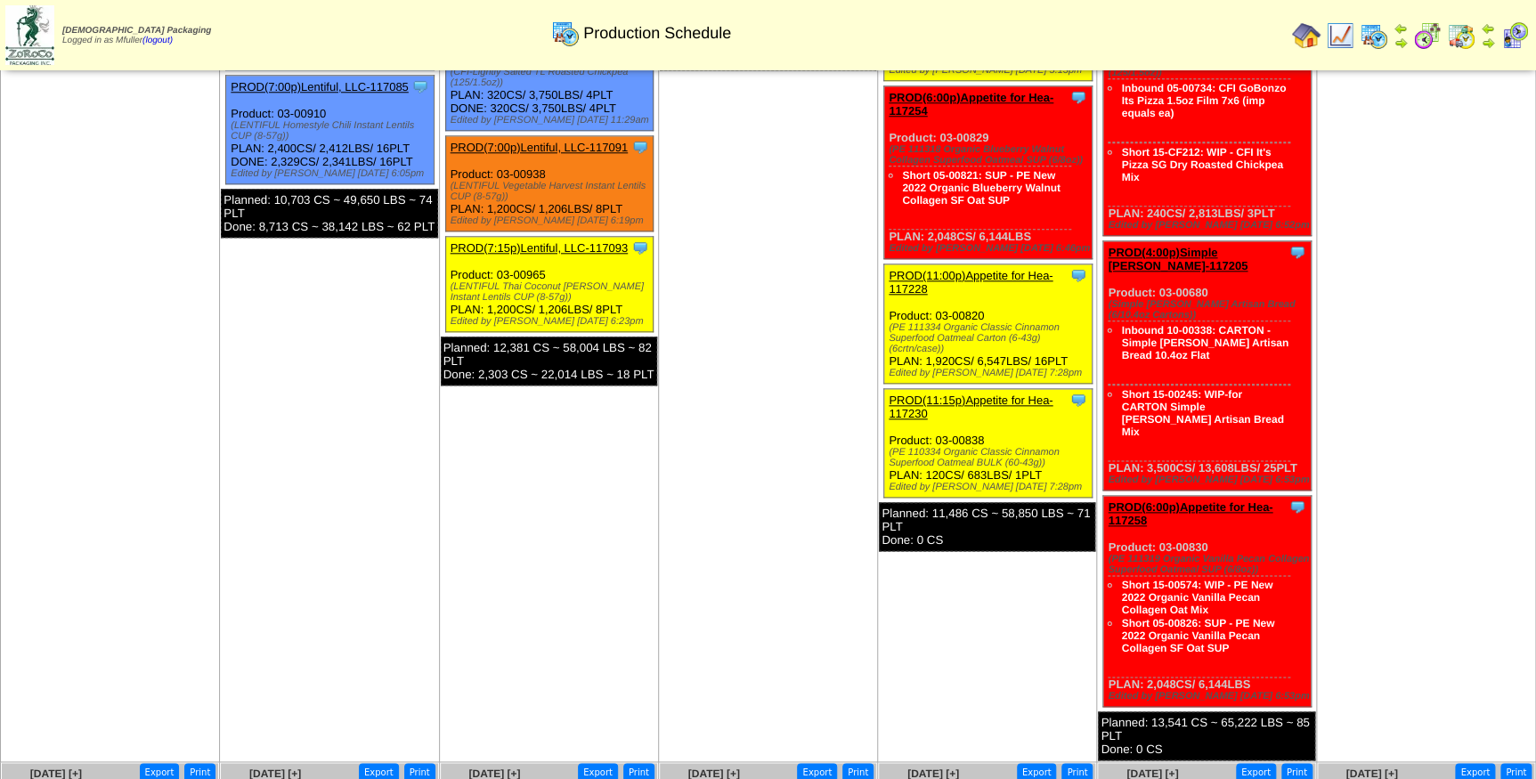
click at [967, 397] on link "PROD(11:15p)Appetite for Hea-117230" at bounding box center [971, 407] width 164 height 27
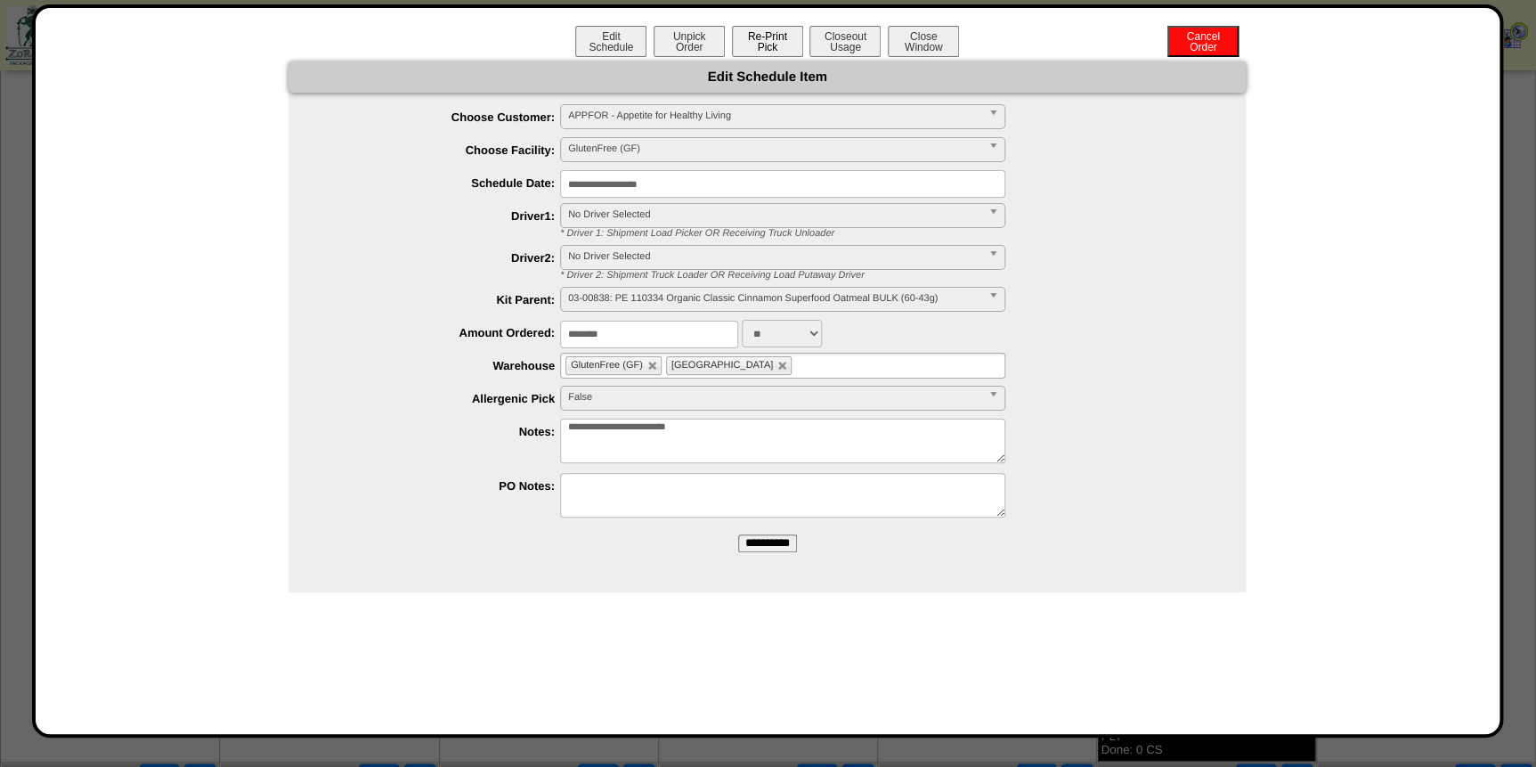
click at [771, 36] on button "Re-Print Pick" at bounding box center [767, 41] width 71 height 31
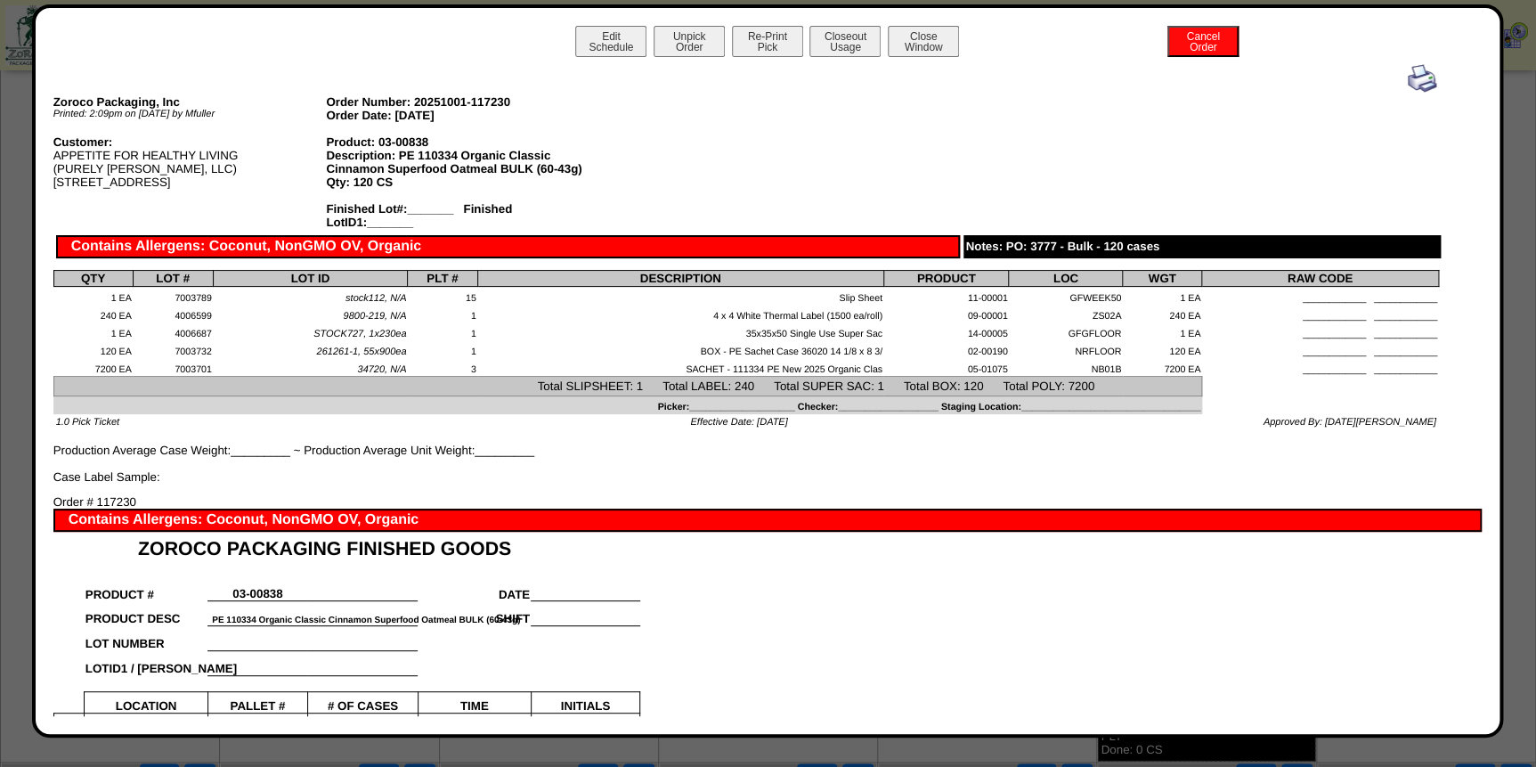
click at [1408, 76] on img at bounding box center [1422, 78] width 28 height 28
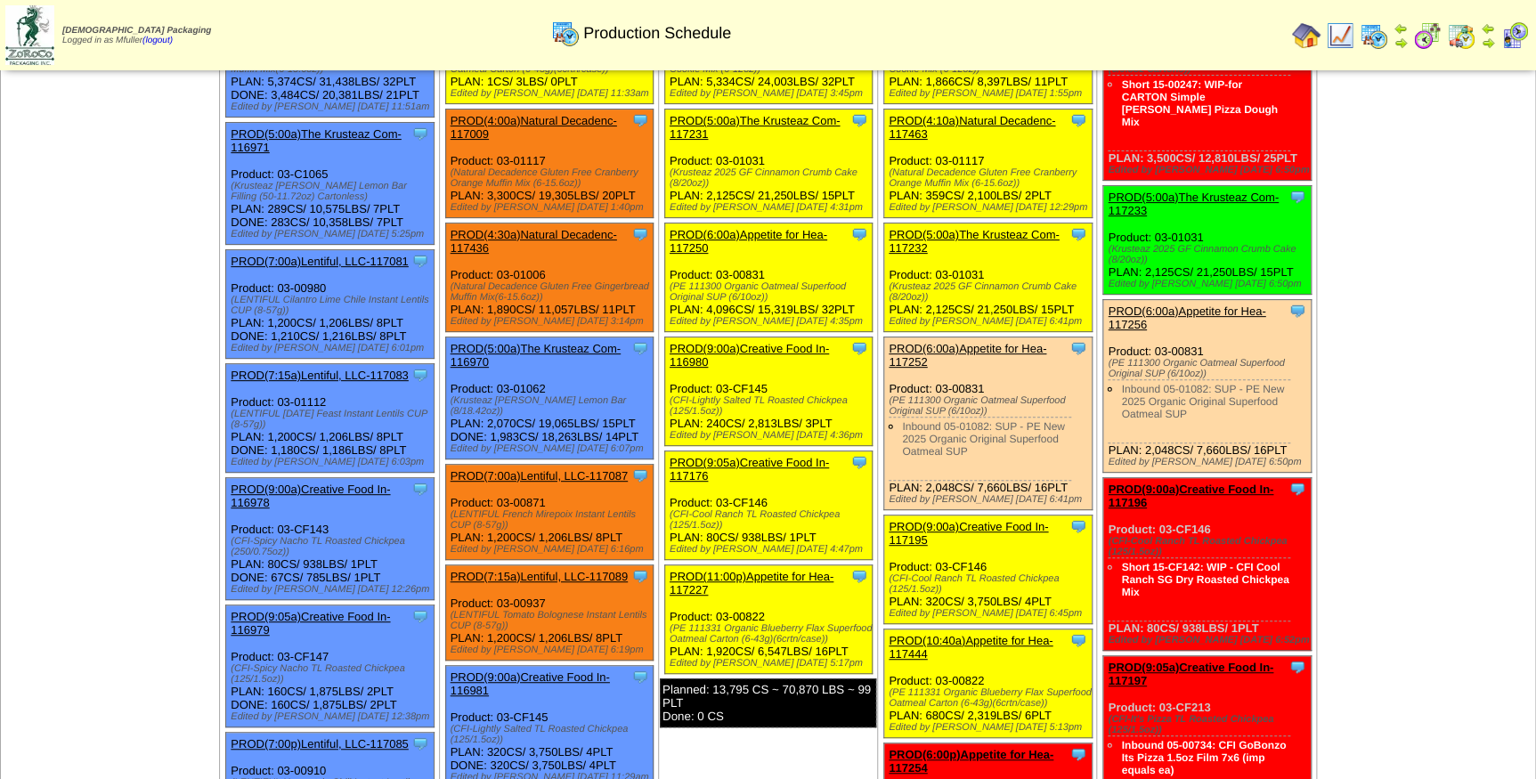
scroll to position [161, 0]
